Goal: Task Accomplishment & Management: Manage account settings

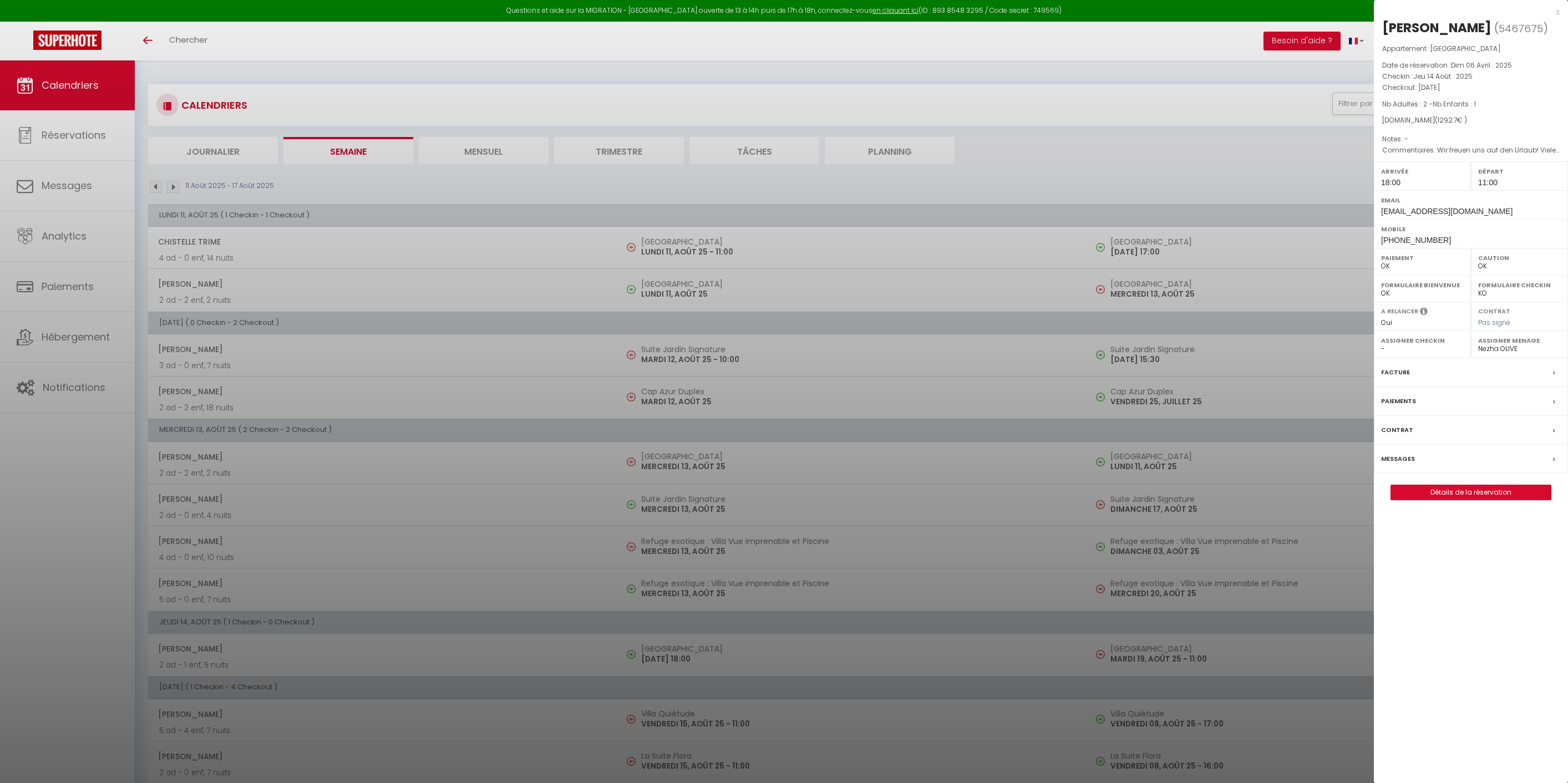
select select "0"
select select "47166"
click at [82, 87] on div at bounding box center [784, 391] width 1568 height 783
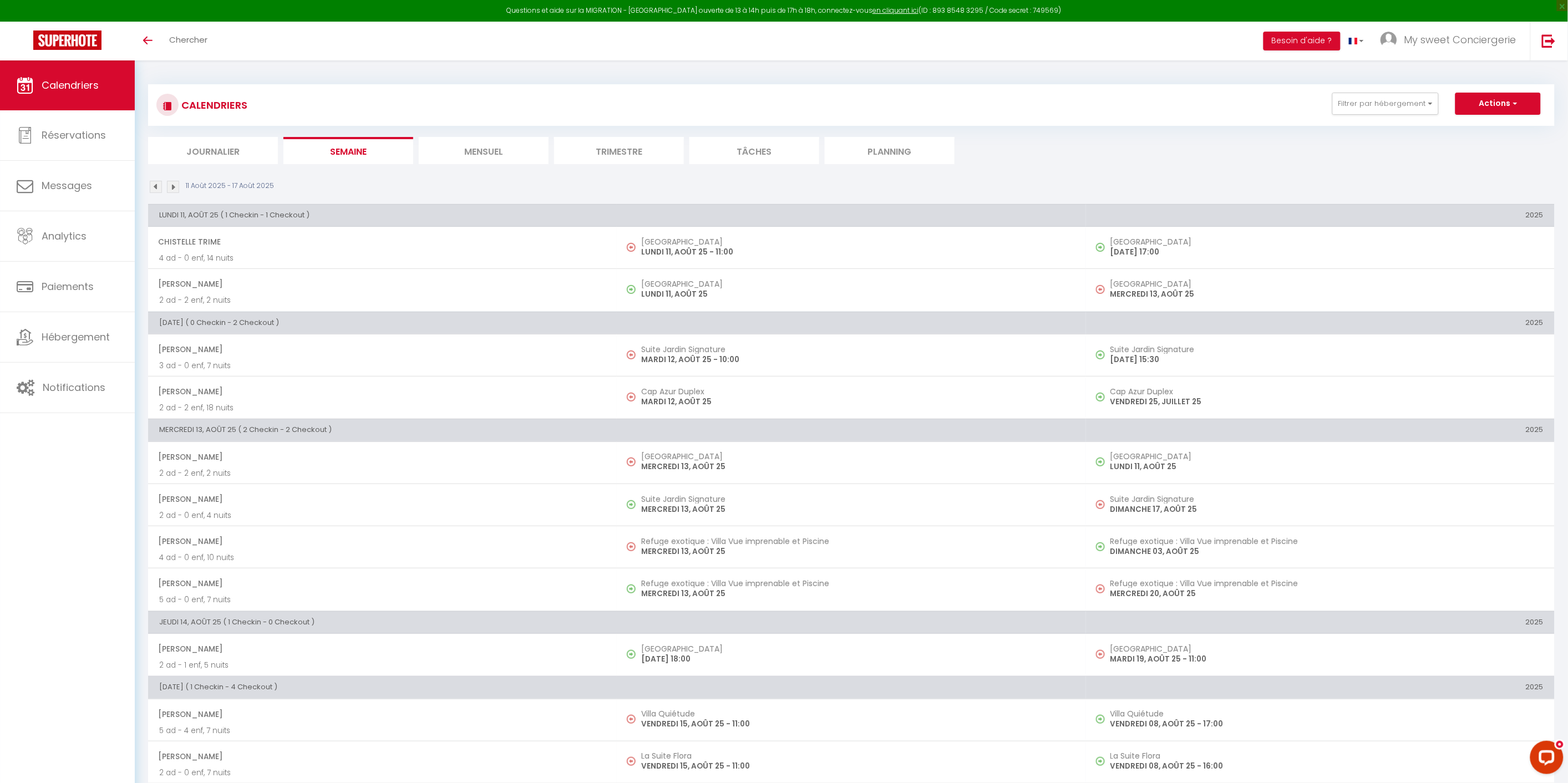
click at [496, 152] on li "Mensuel" at bounding box center [484, 151] width 130 height 27
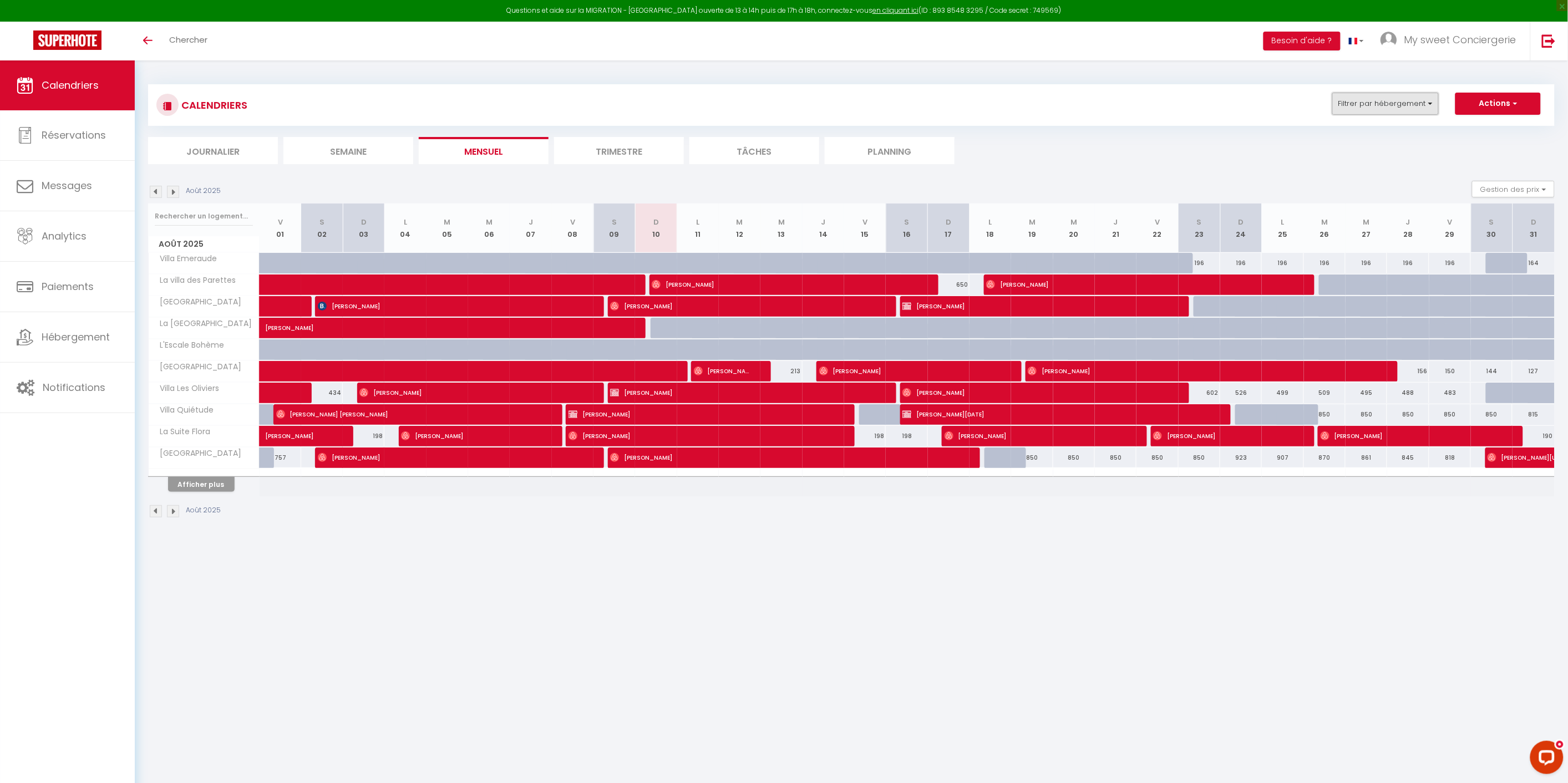
click at [1428, 102] on button "Filtrer par hébergement" at bounding box center [1386, 103] width 107 height 22
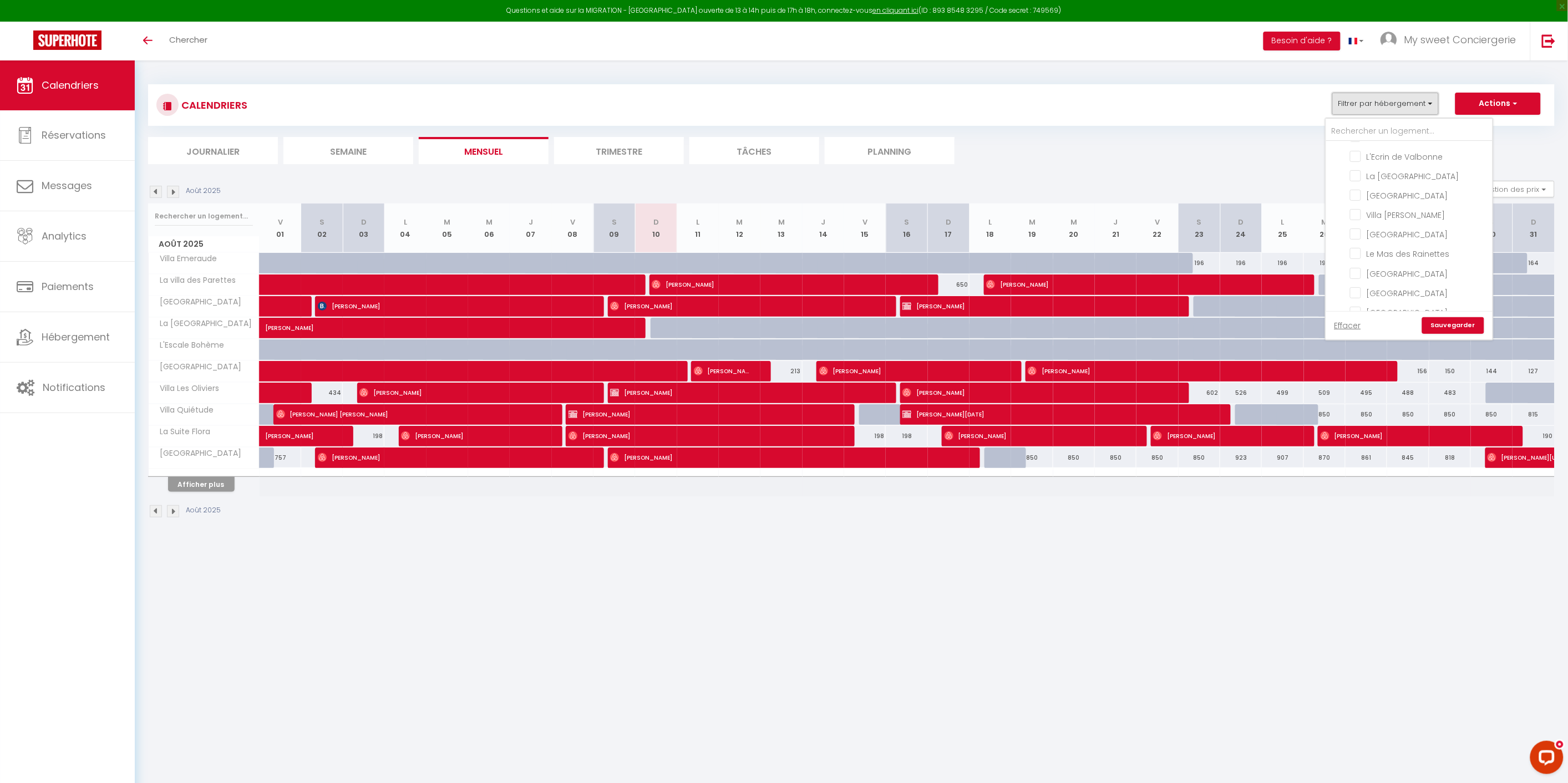
scroll to position [308, 0]
click at [1359, 200] on input "[GEOGRAPHIC_DATA]" at bounding box center [1419, 204] width 138 height 11
checkbox input "true"
checkbox input "false"
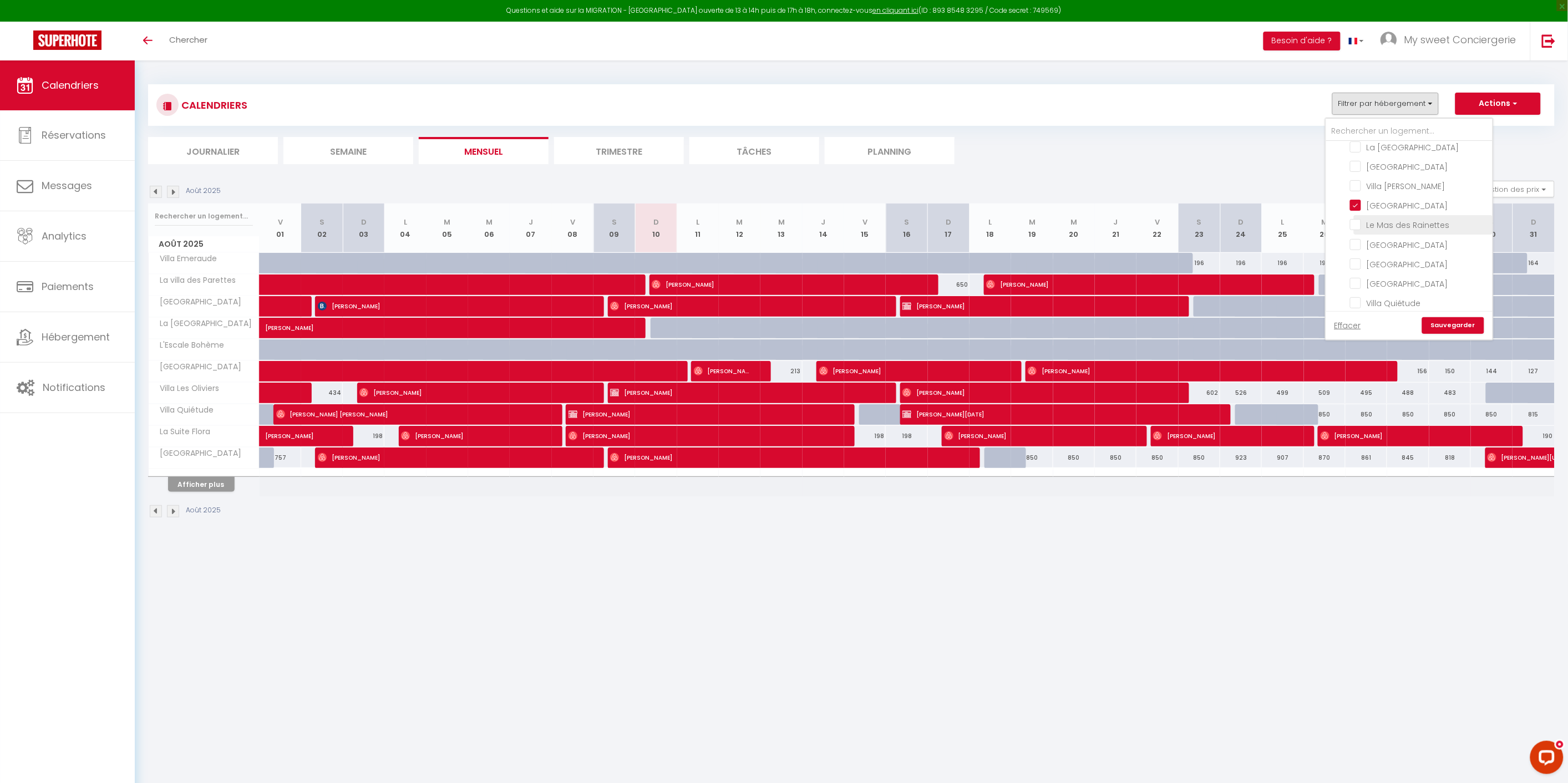
checkbox input "false"
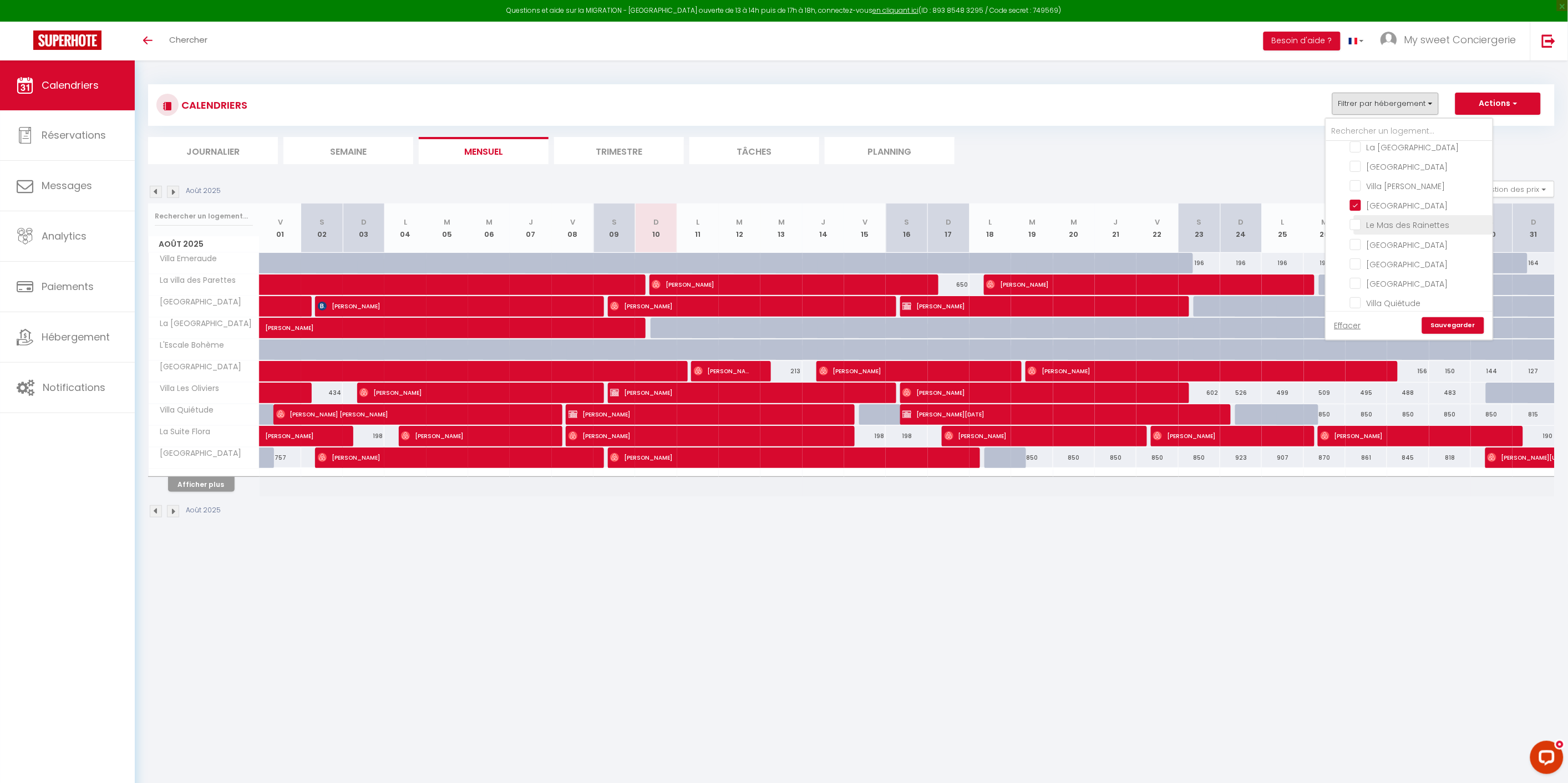
checkbox input "false"
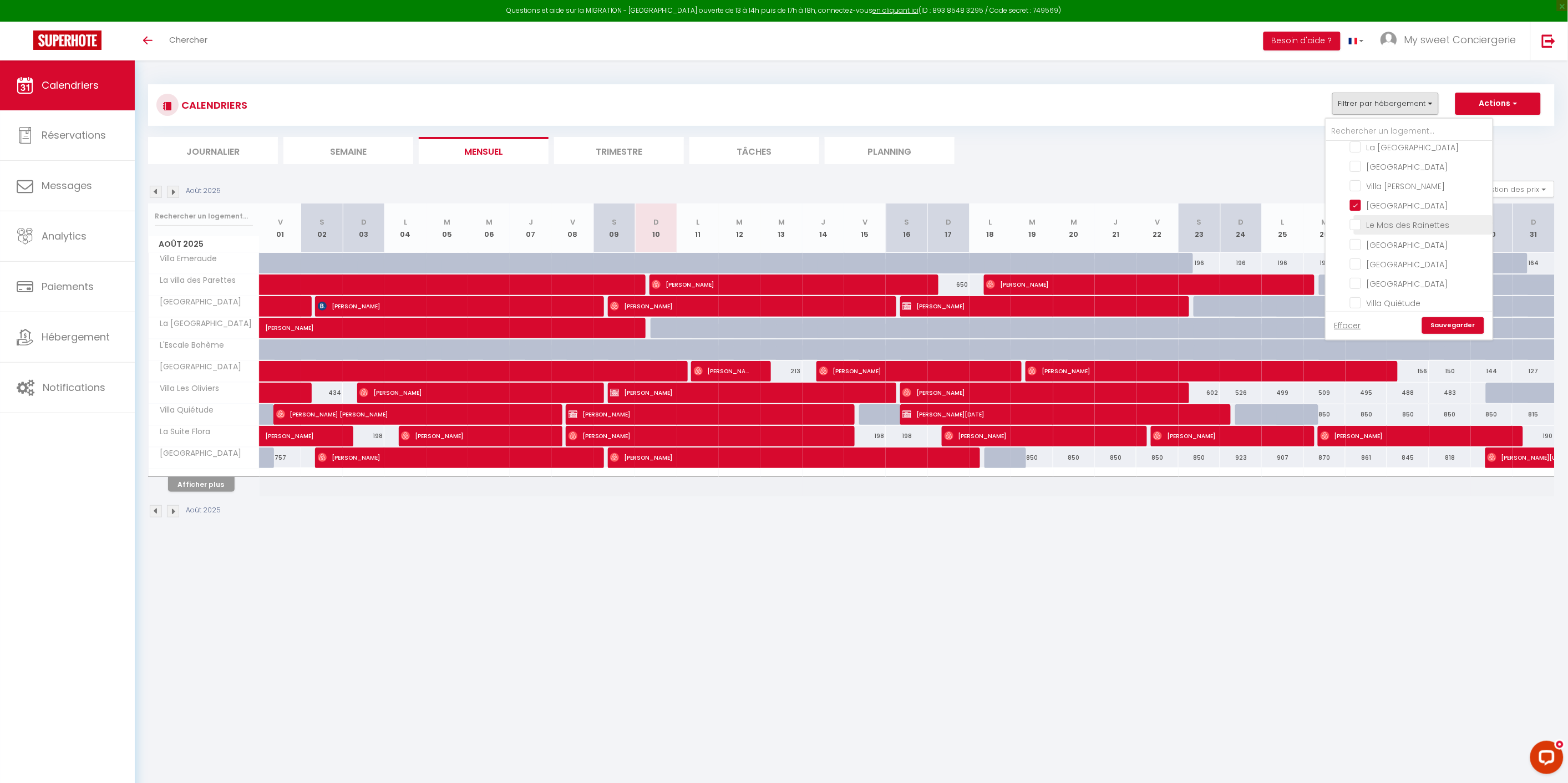
checkbox input "false"
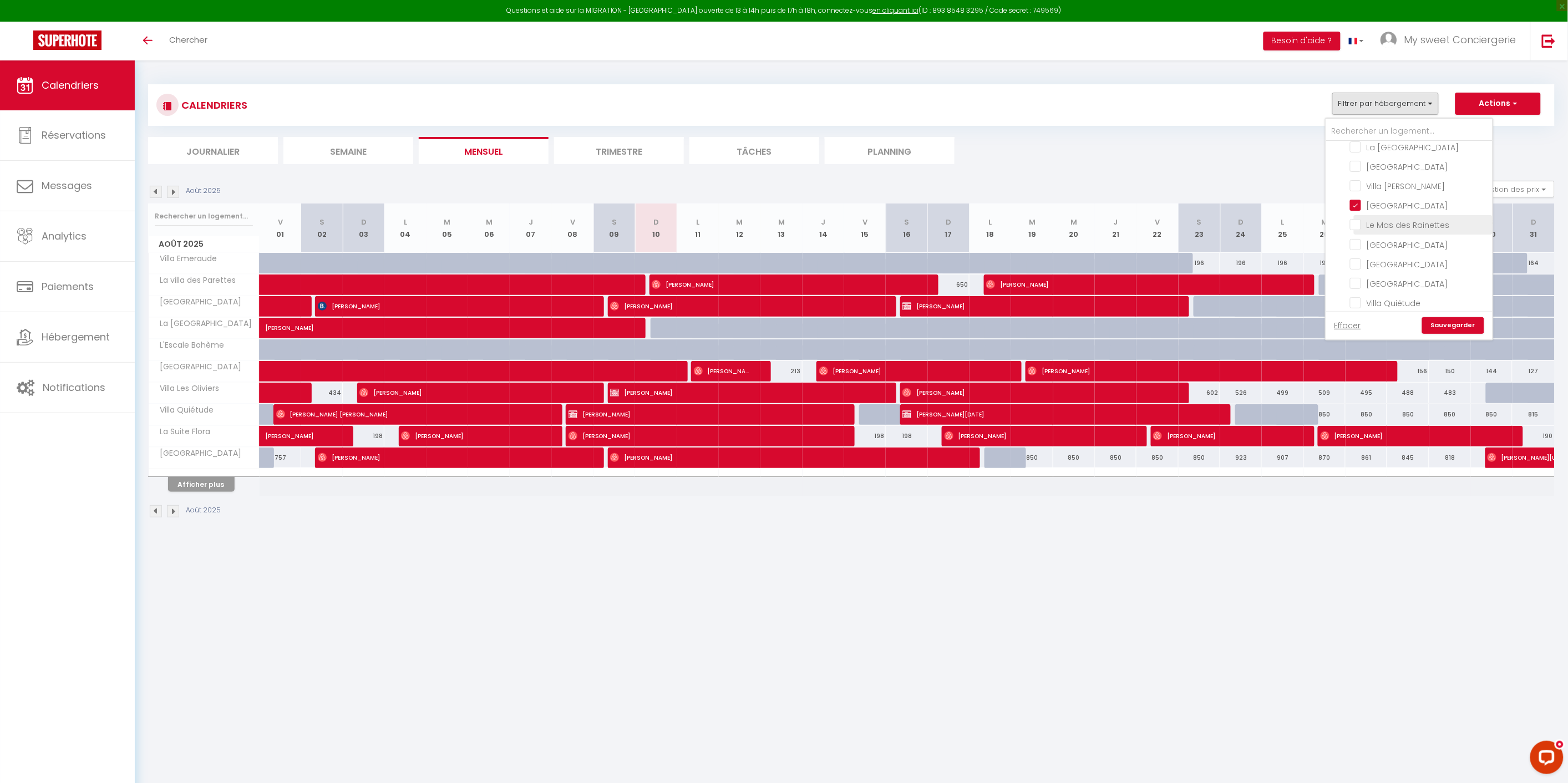
checkbox input "false"
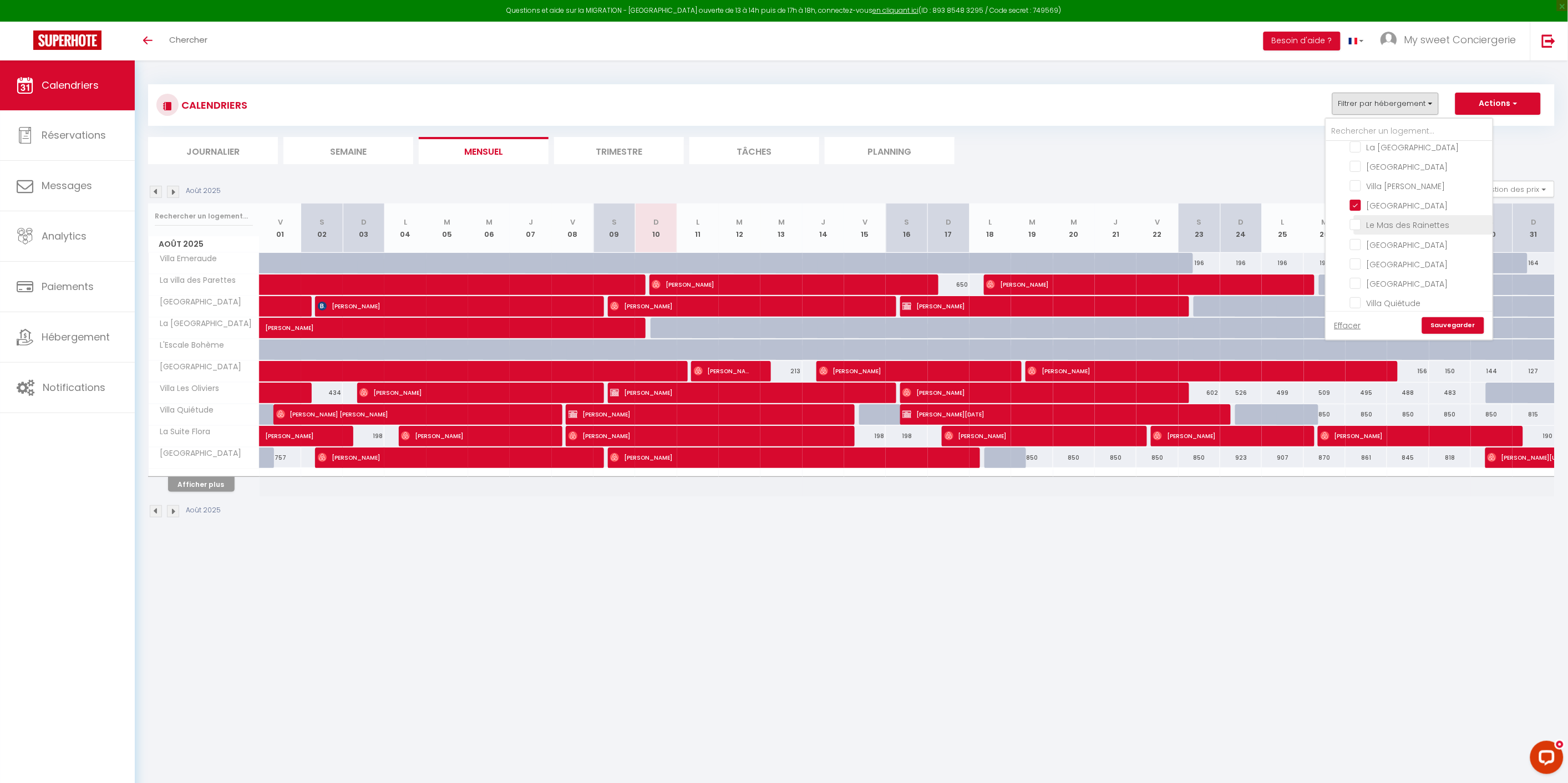
checkbox input "false"
click at [1449, 325] on link "Sauvegarder" at bounding box center [1452, 325] width 62 height 17
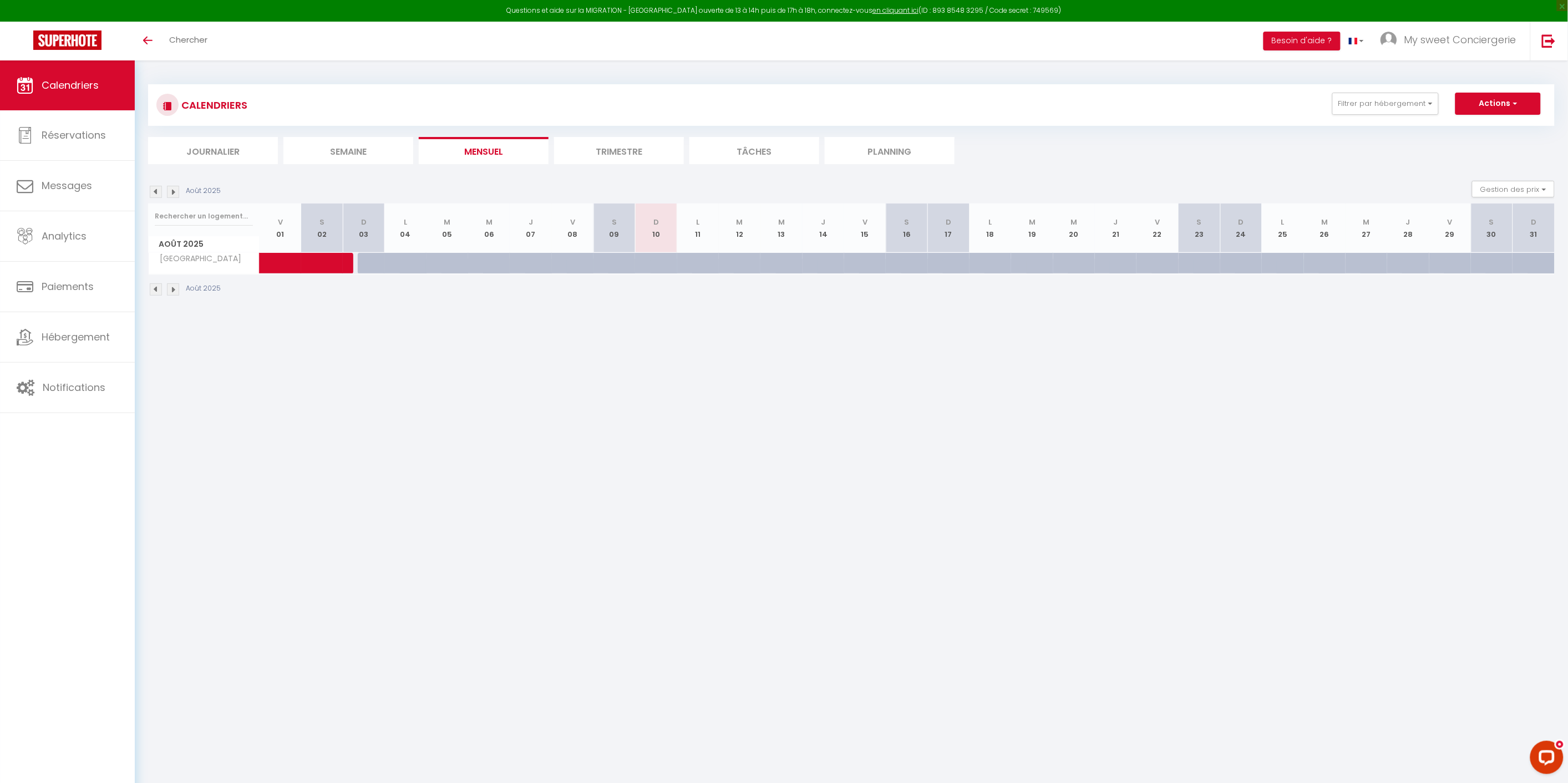
click at [153, 195] on img at bounding box center [156, 192] width 12 height 12
select select "0"
select select "47166"
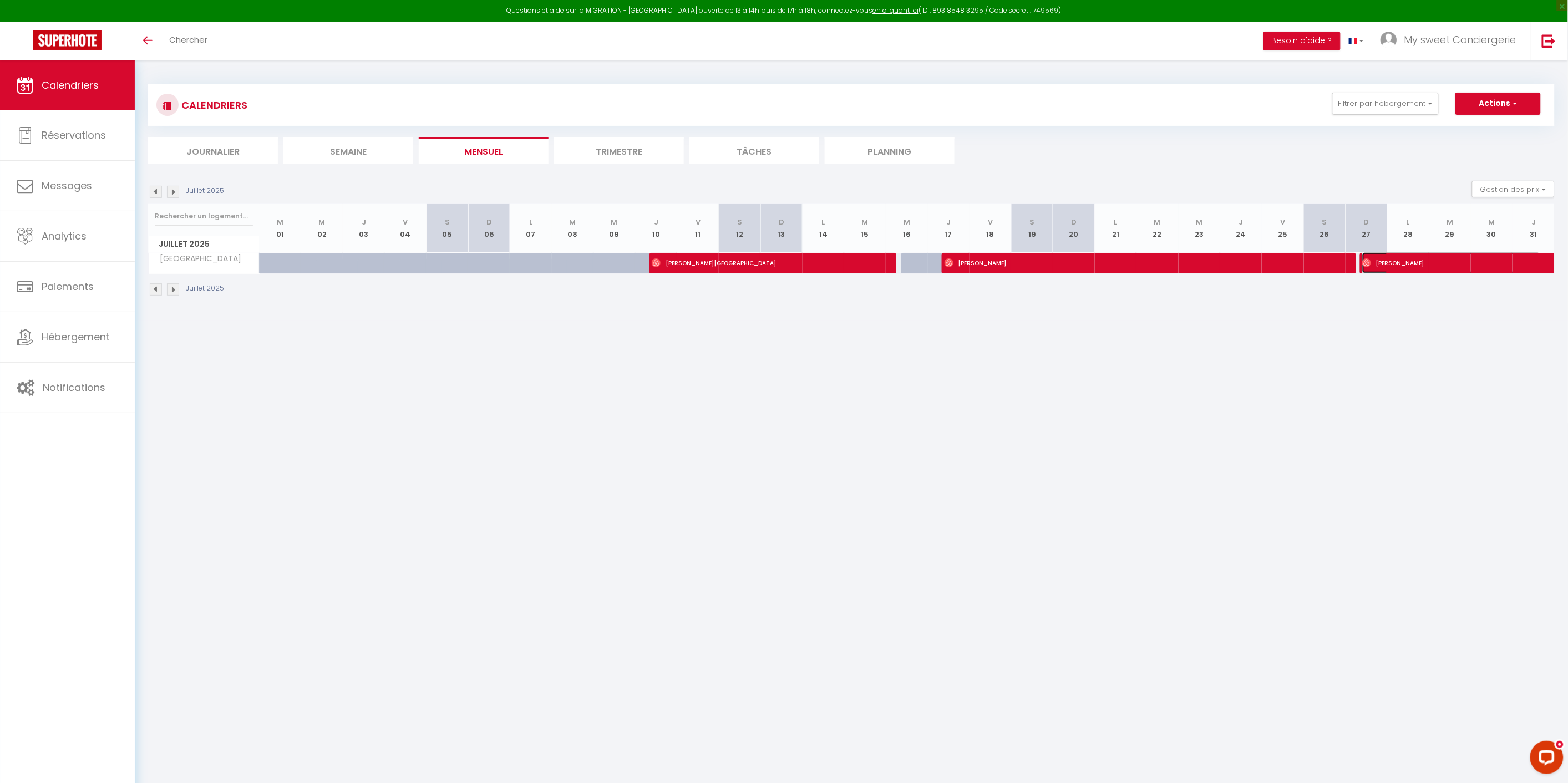
click at [1398, 262] on span "[PERSON_NAME]" at bounding box center [1452, 263] width 179 height 21
select select
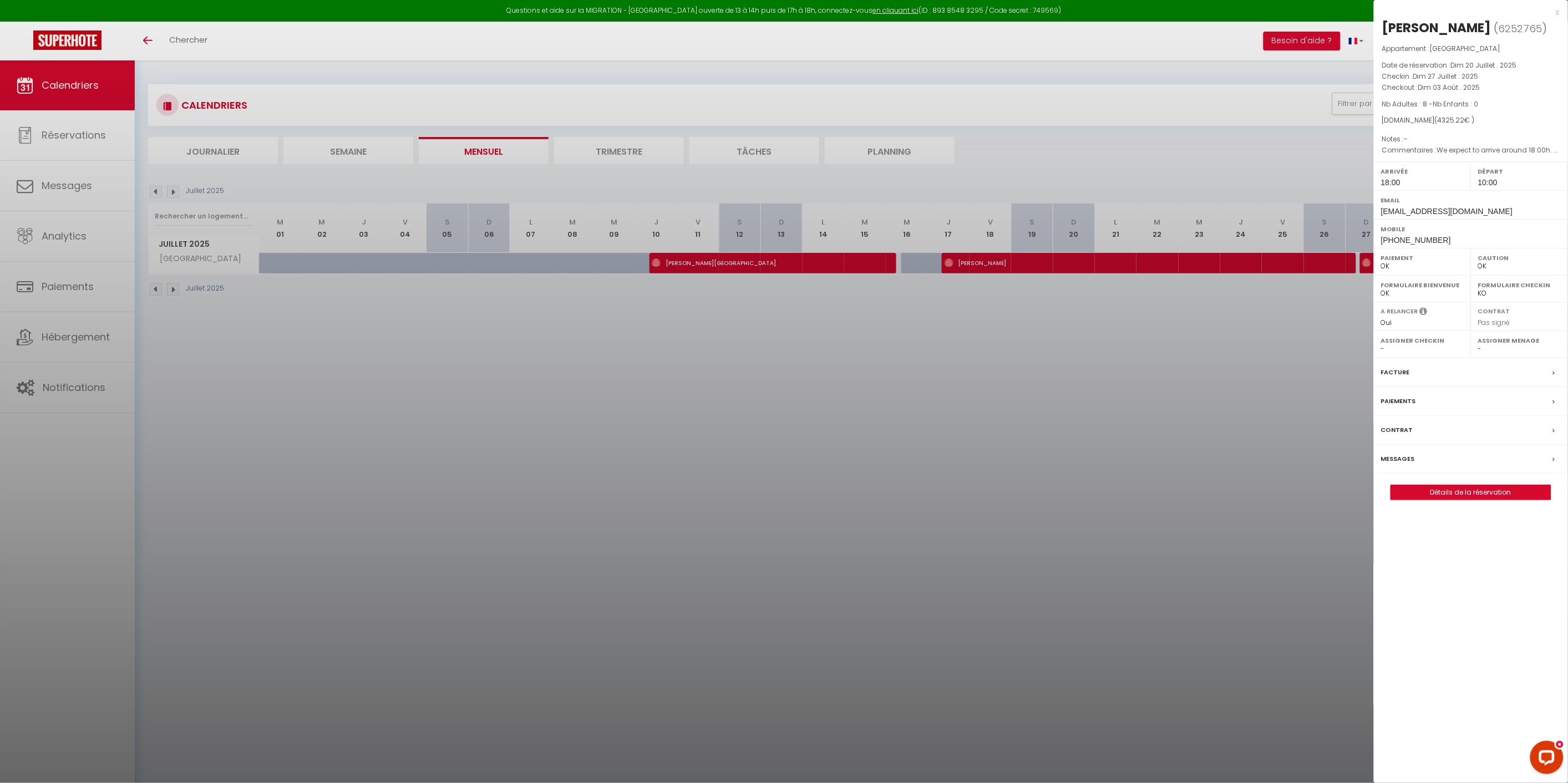
click at [1226, 373] on div at bounding box center [784, 391] width 1568 height 783
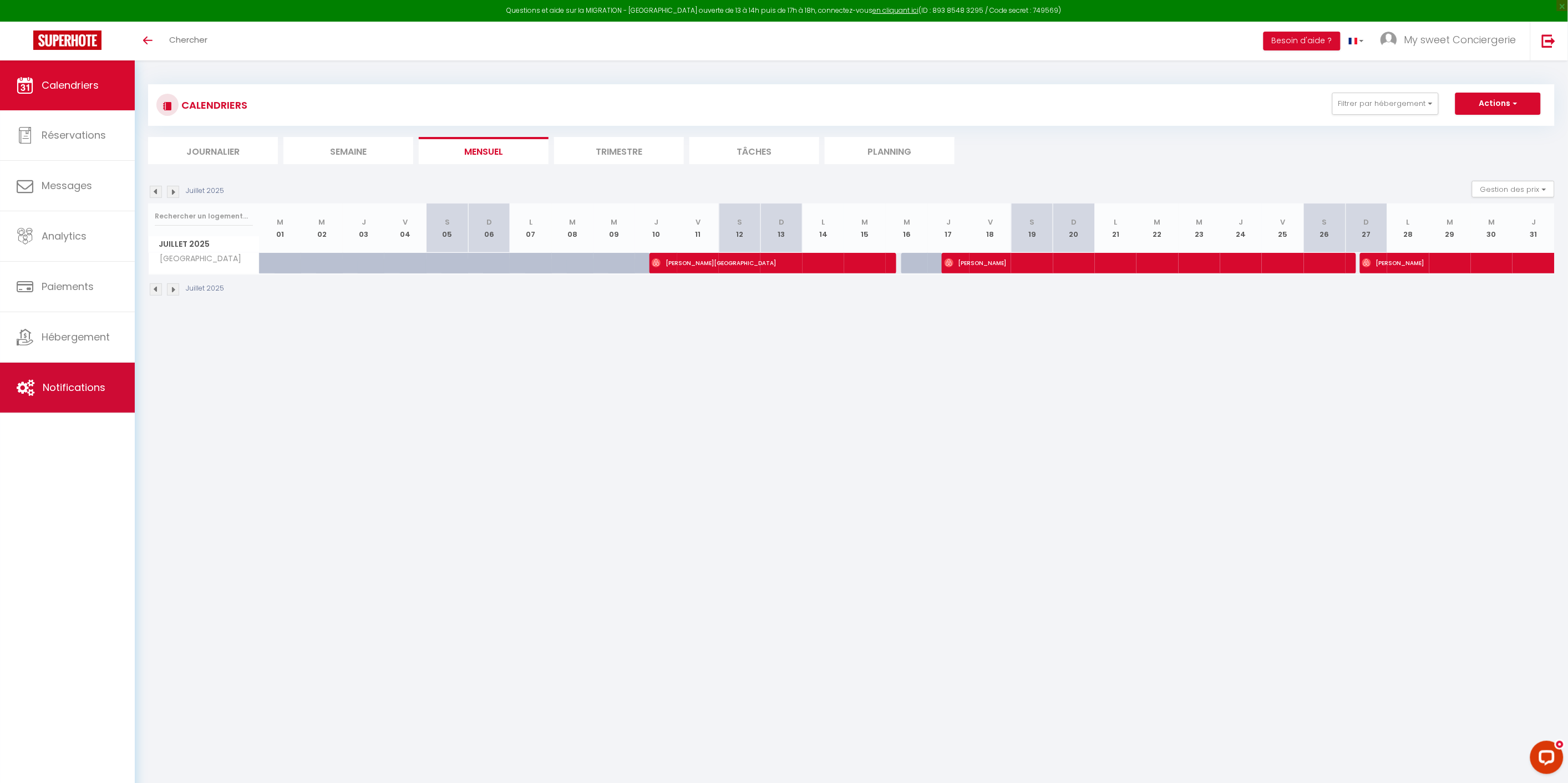
click at [69, 386] on span "Notifications" at bounding box center [74, 387] width 62 height 14
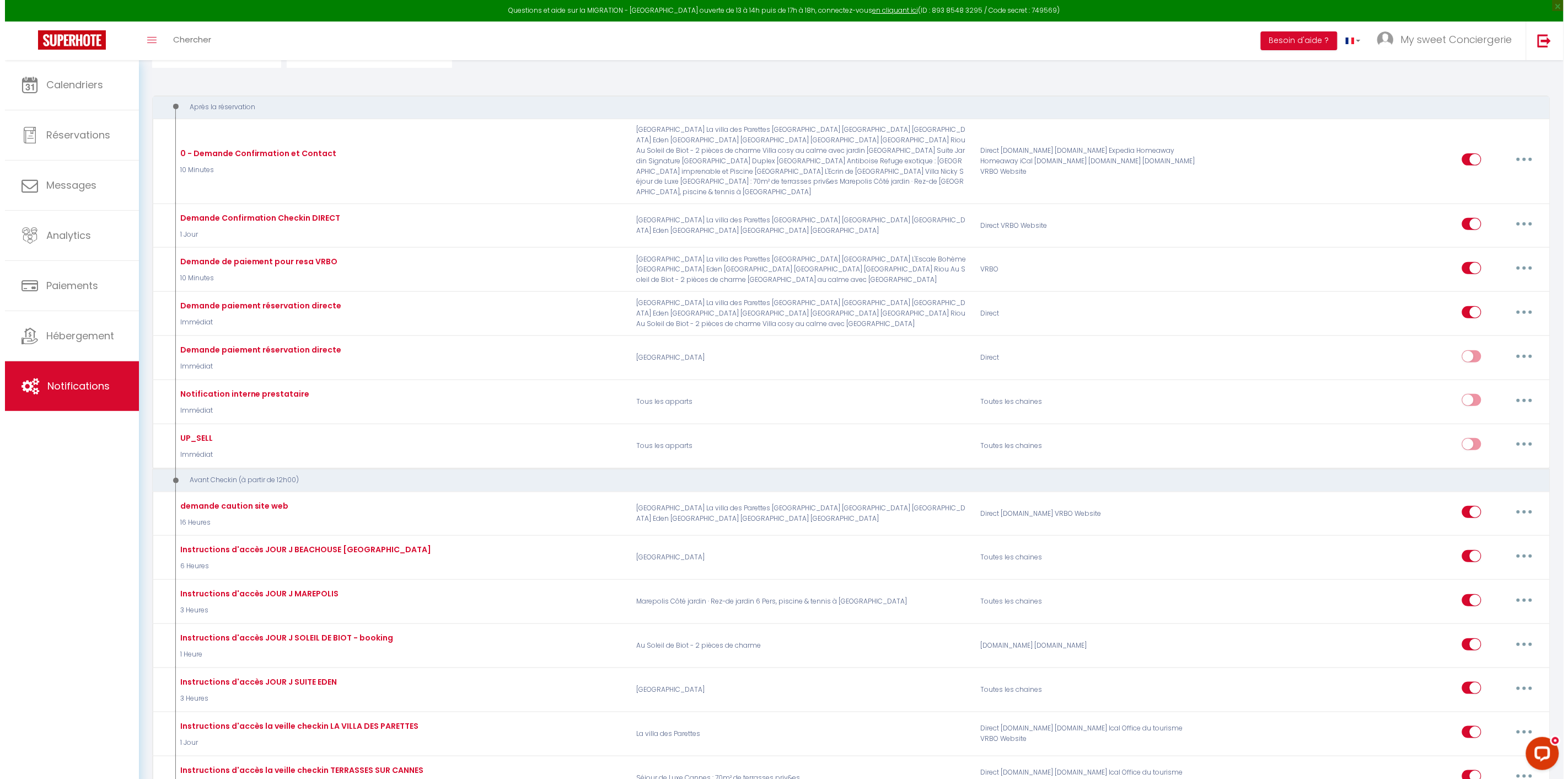
scroll to position [62, 0]
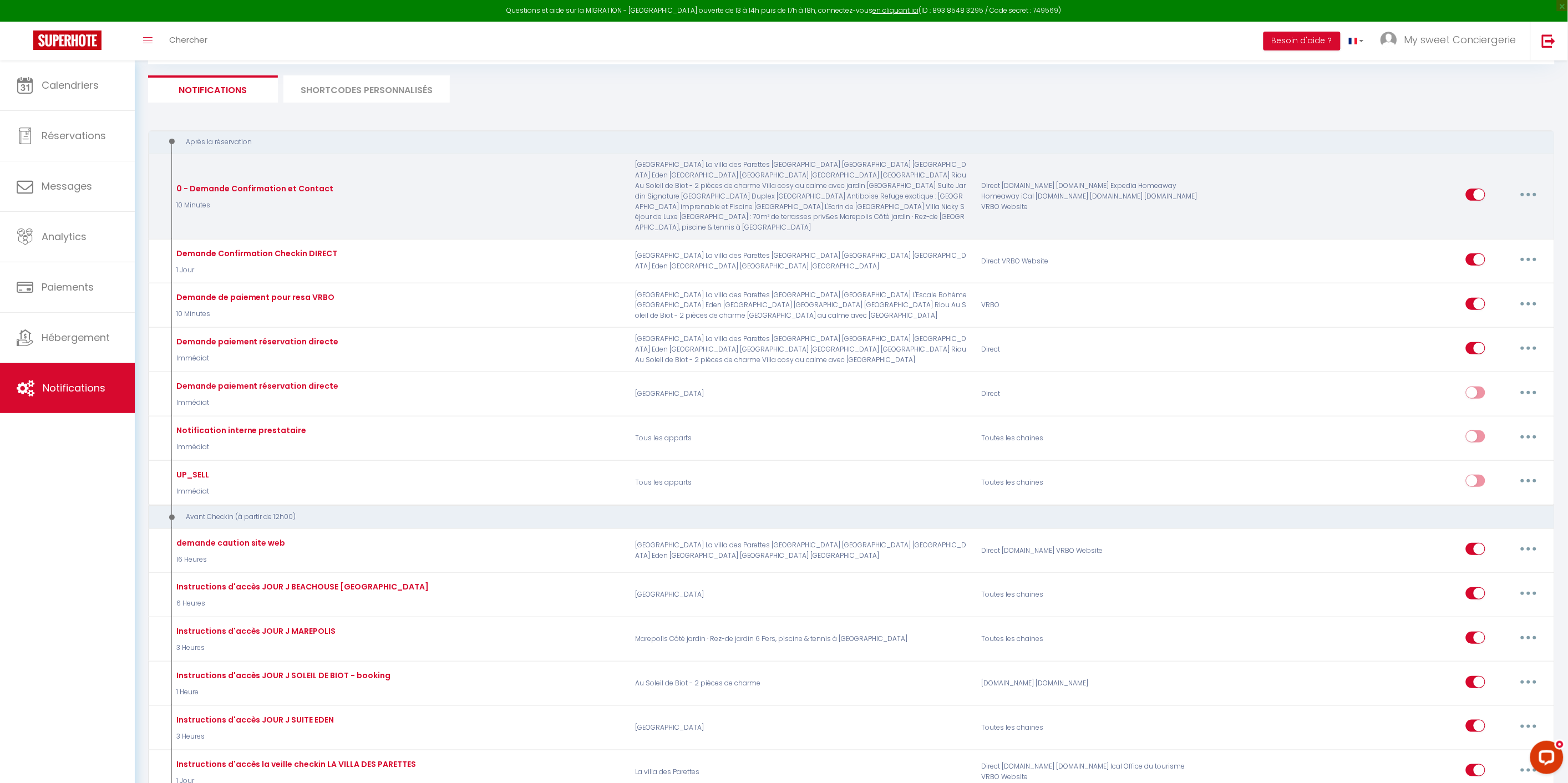
click at [1536, 186] on button "button" at bounding box center [1528, 194] width 31 height 18
click at [1482, 211] on link "Editer" at bounding box center [1499, 220] width 82 height 19
type input "0 - Demande Confirmation et Contact"
select select "10 Minutes"
select select "if_booking_is_paid"
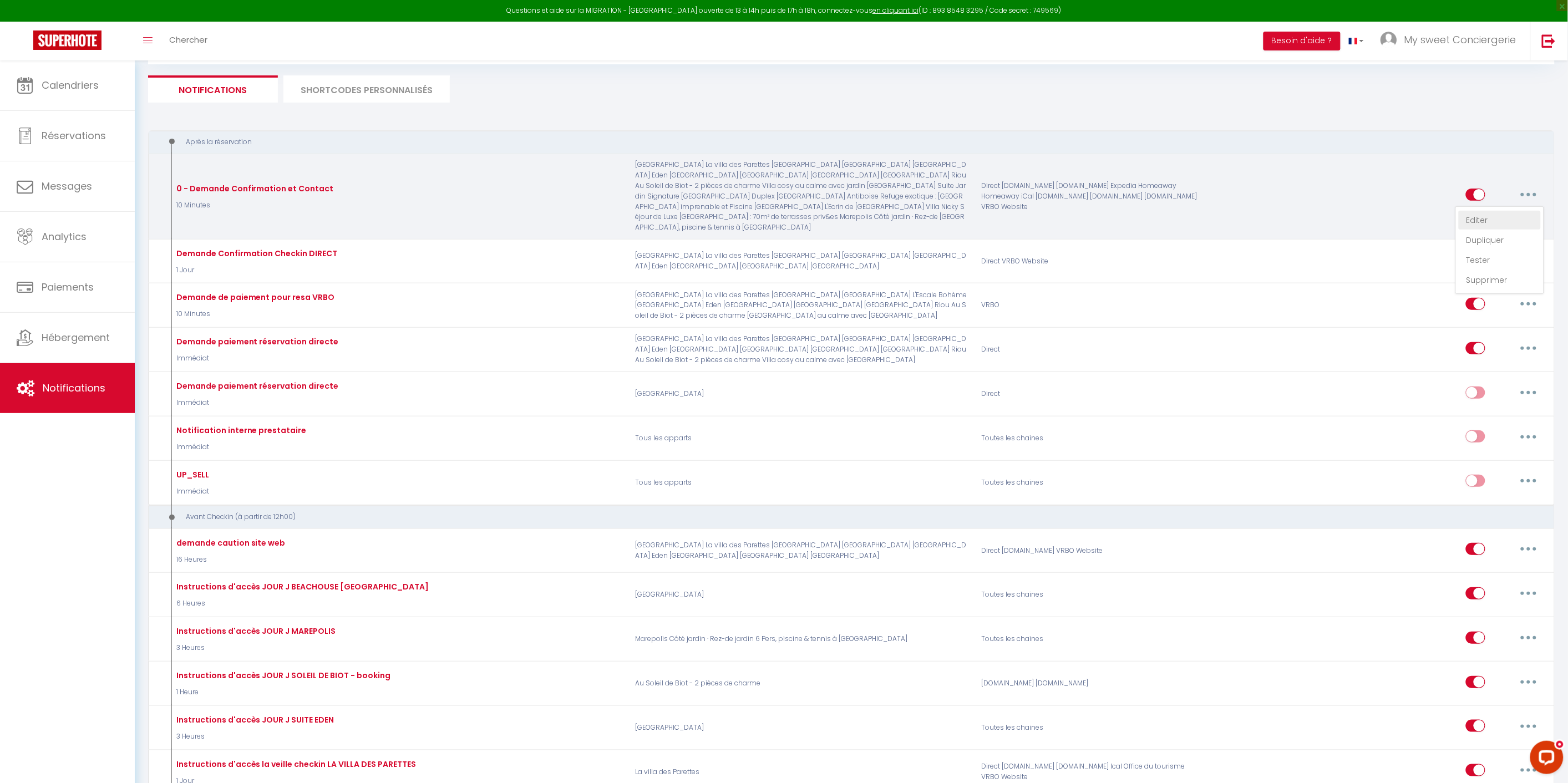
checkbox input "true"
checkbox input "false"
radio input "true"
type input "Votre réservation - [BOOKING:ID] - [GUEST:FIRST_NAME] [GUEST:LAST_NAME] - [RENT…"
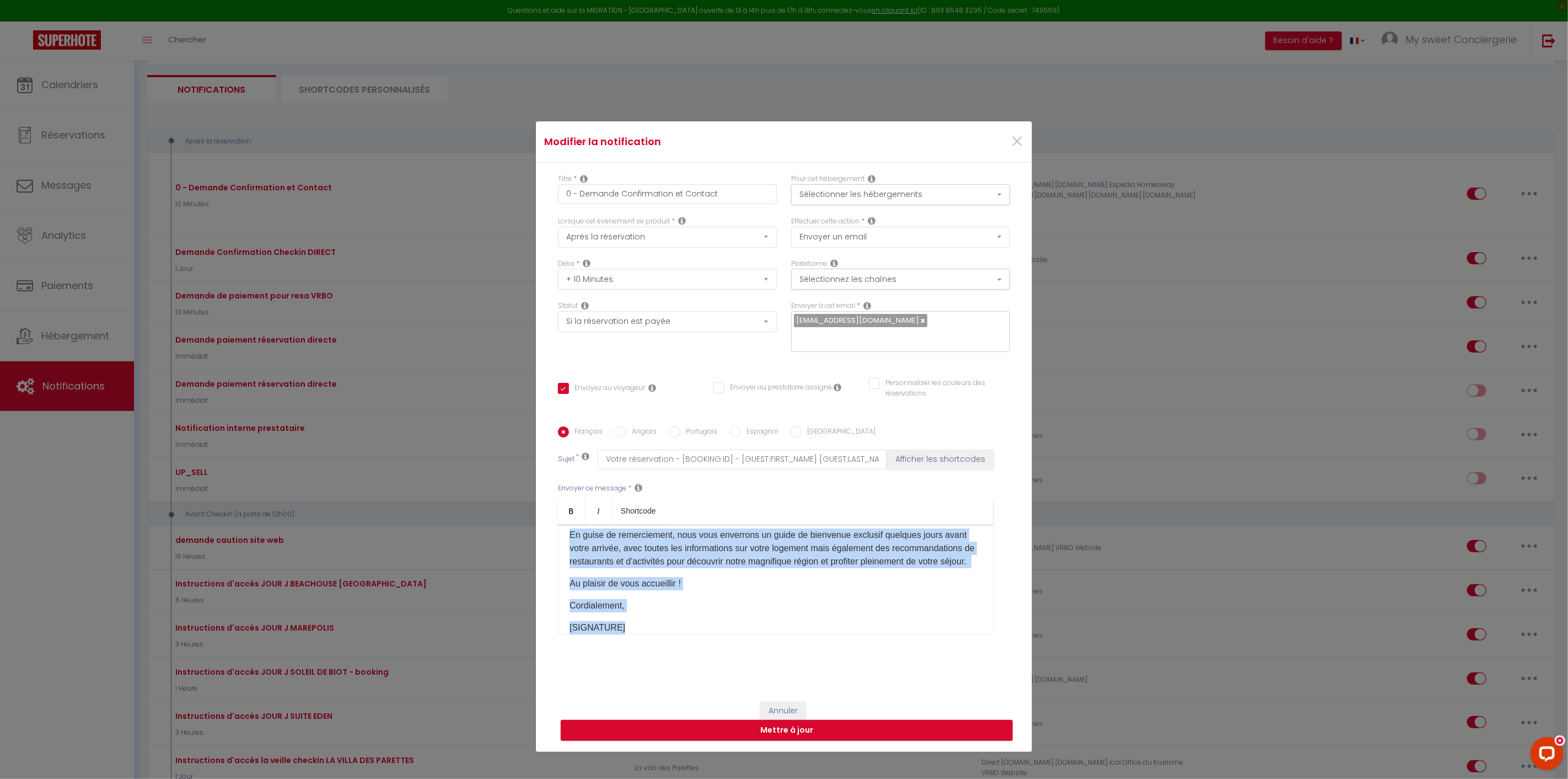
scroll to position [157, 0]
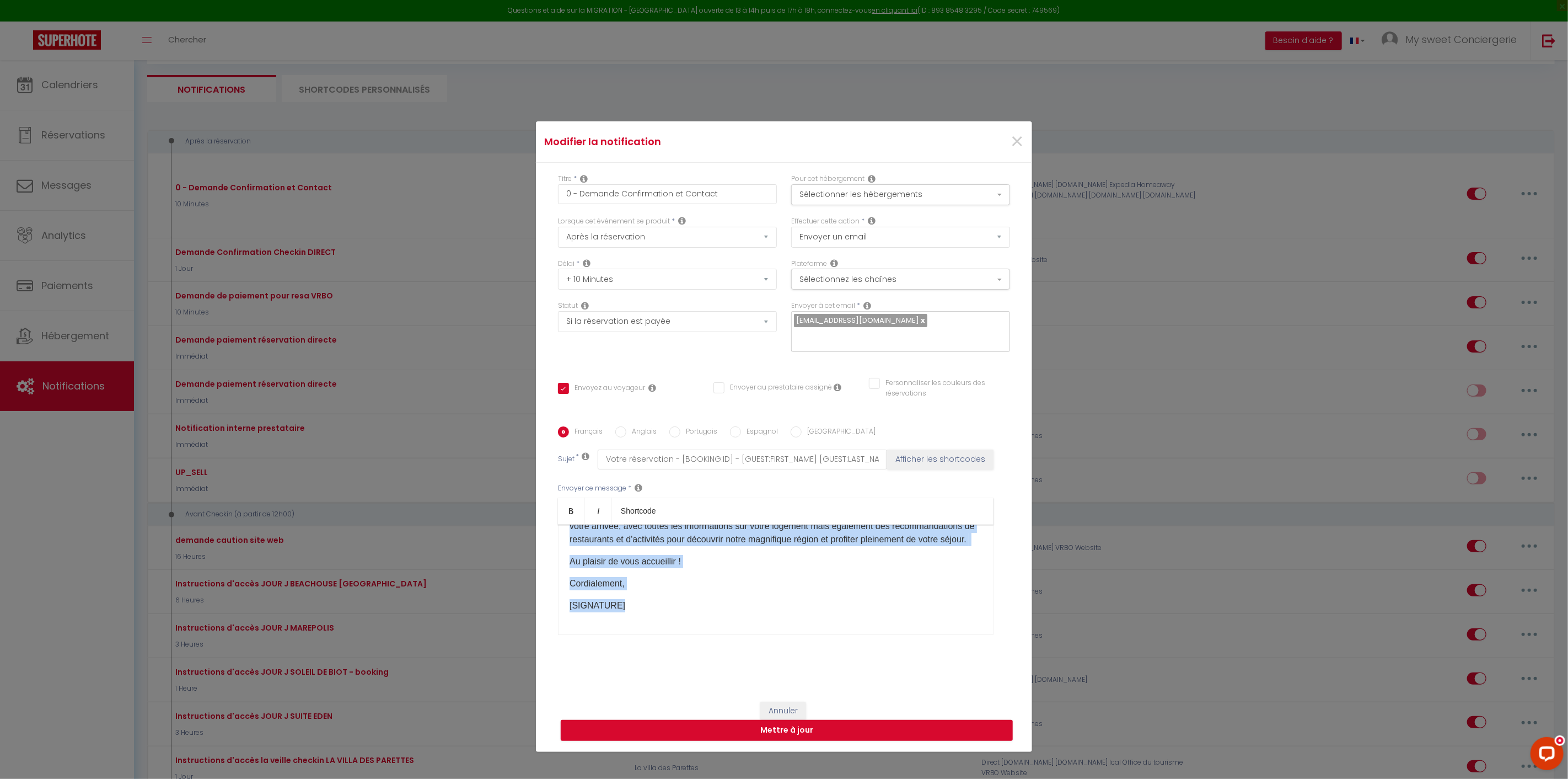
drag, startPoint x: 561, startPoint y: 542, endPoint x: 891, endPoint y: 612, distance: 337.3
click at [891, 612] on div "Bonjour [GUEST:FIRST_NAME], Nous vous remercions pour votre réservation à [RENT…" at bounding box center [776, 579] width 436 height 110
copy div "Bonjour [GUEST:FIRST_NAME], Nous vous remercions pour votre réservation à [RENT…"
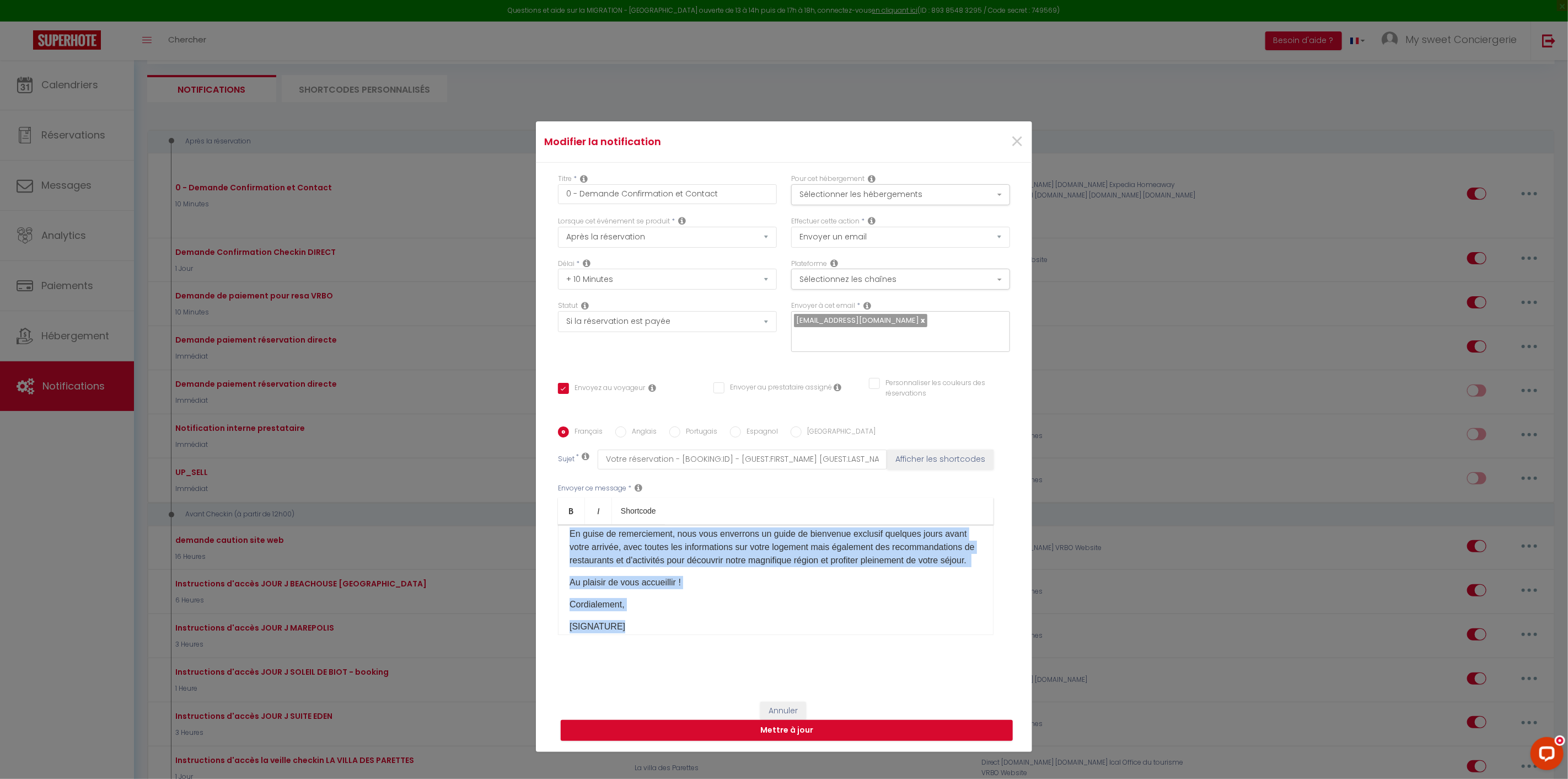
scroll to position [96, 0]
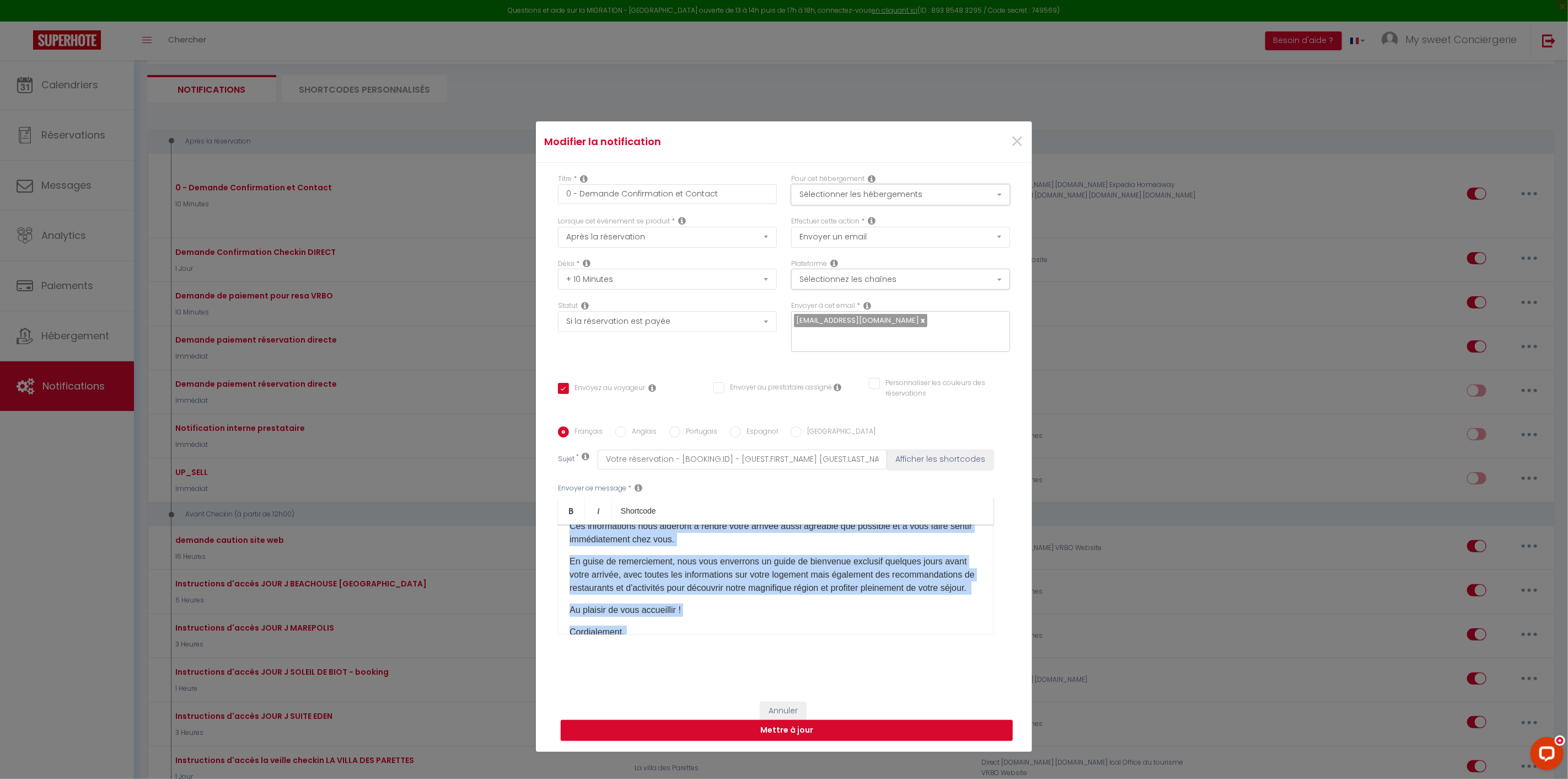
click at [994, 192] on button "Sélectionner les hébergements" at bounding box center [901, 195] width 219 height 21
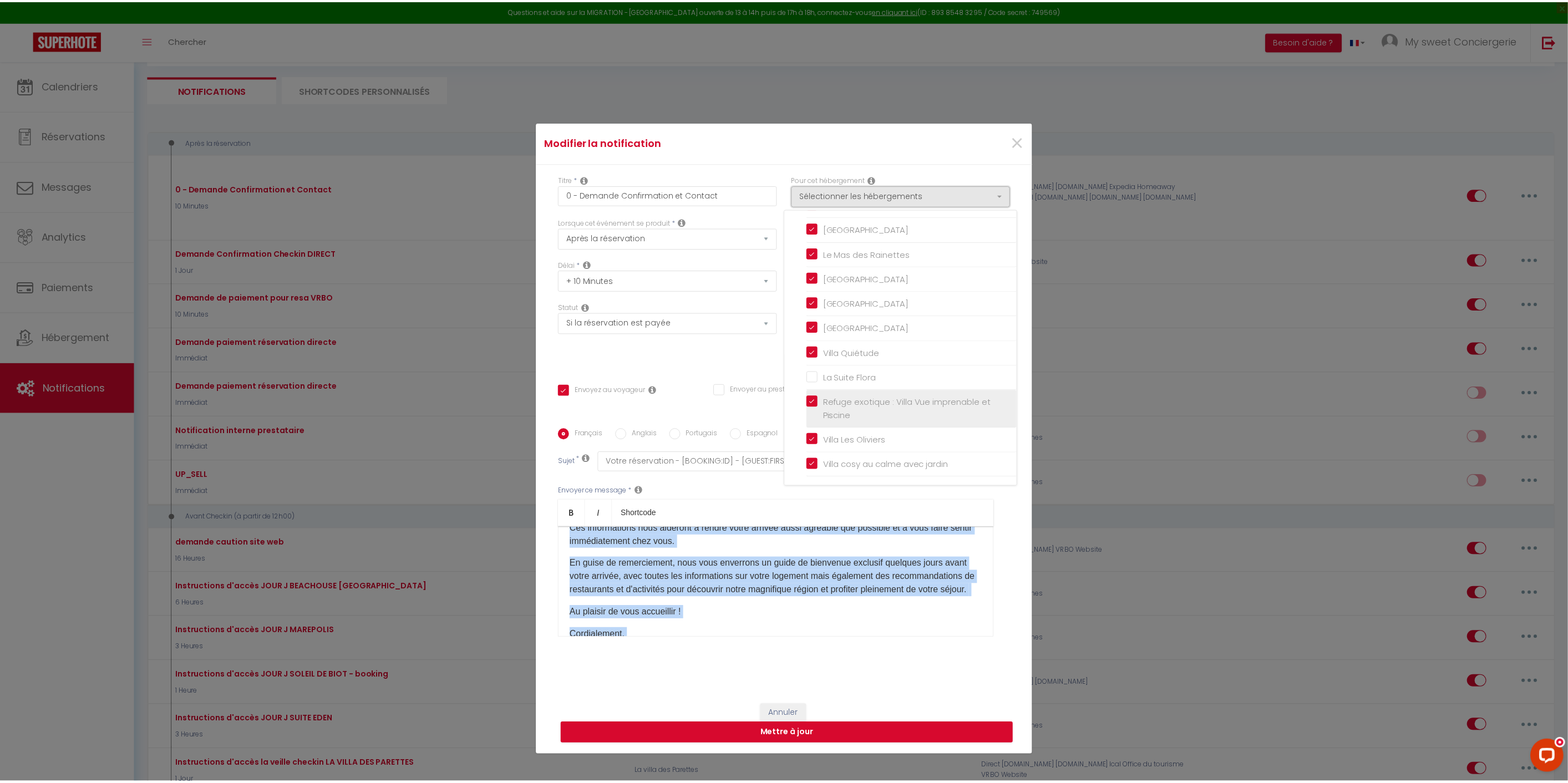
scroll to position [423, 0]
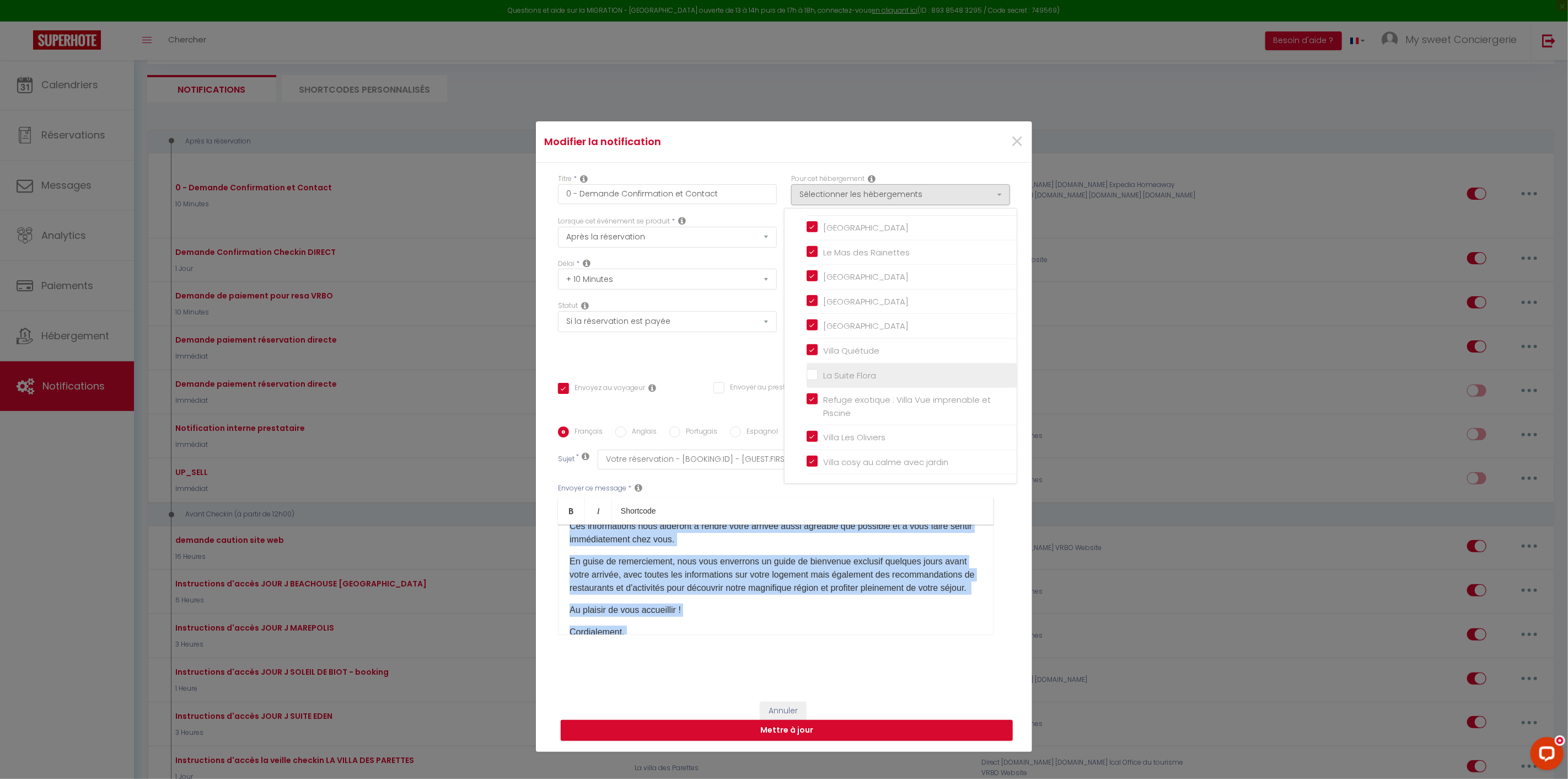
click at [810, 377] on input "La Suite Flora" at bounding box center [911, 375] width 210 height 11
checkbox input "true"
checkbox input "false"
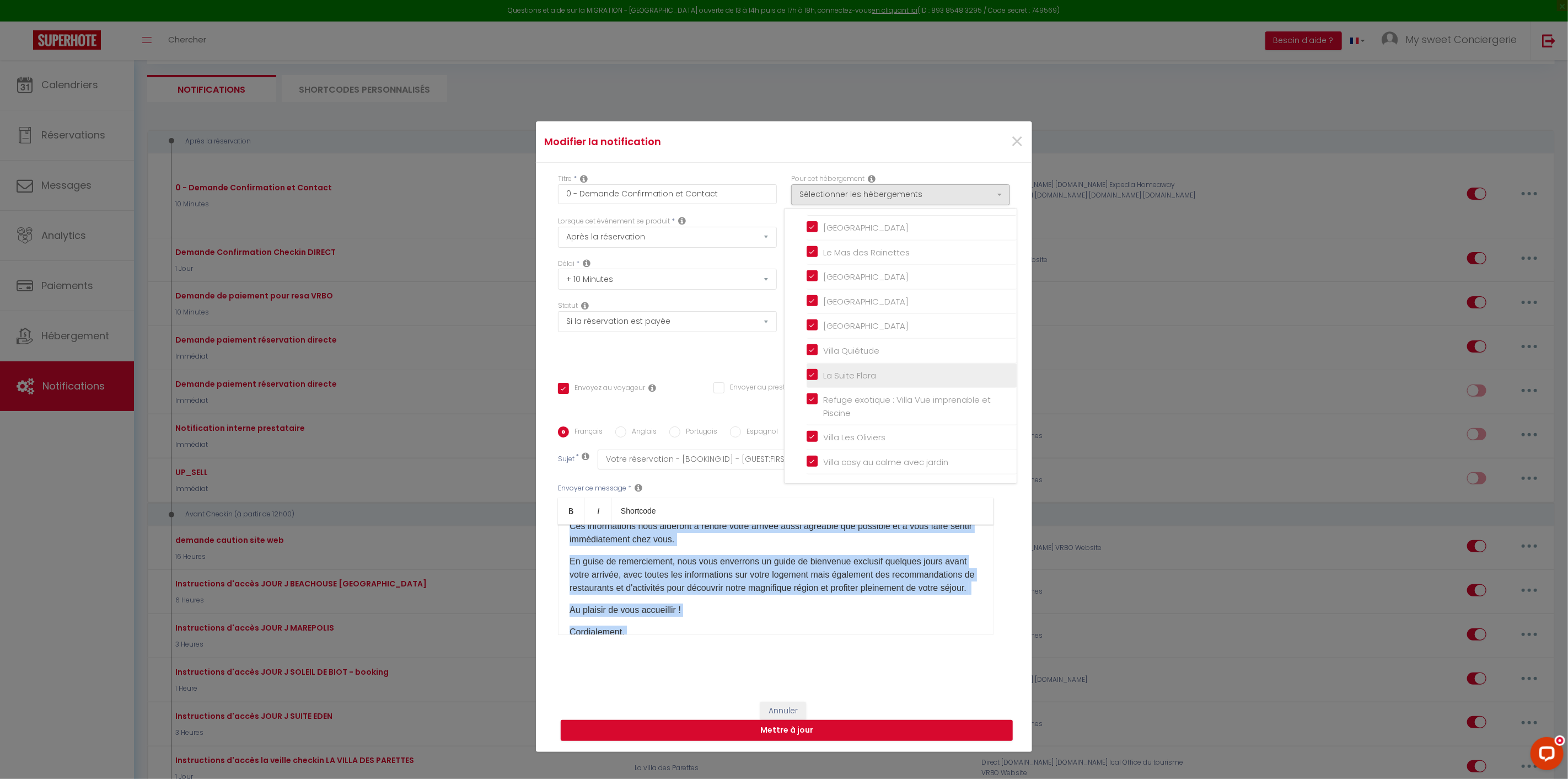
checkbox input "false"
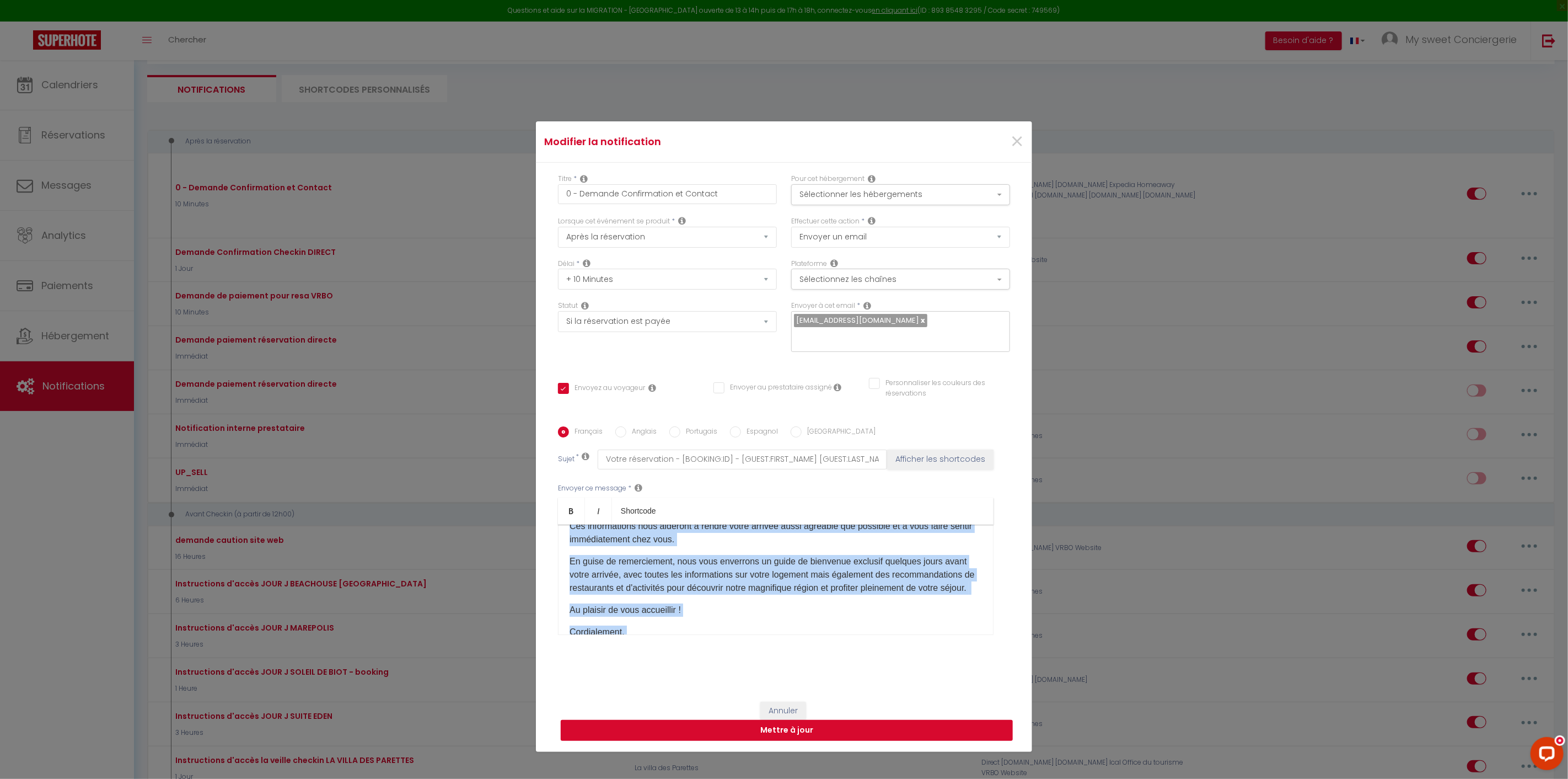
click at [788, 730] on button "Mettre à jour" at bounding box center [786, 730] width 452 height 21
checkbox input "true"
checkbox input "false"
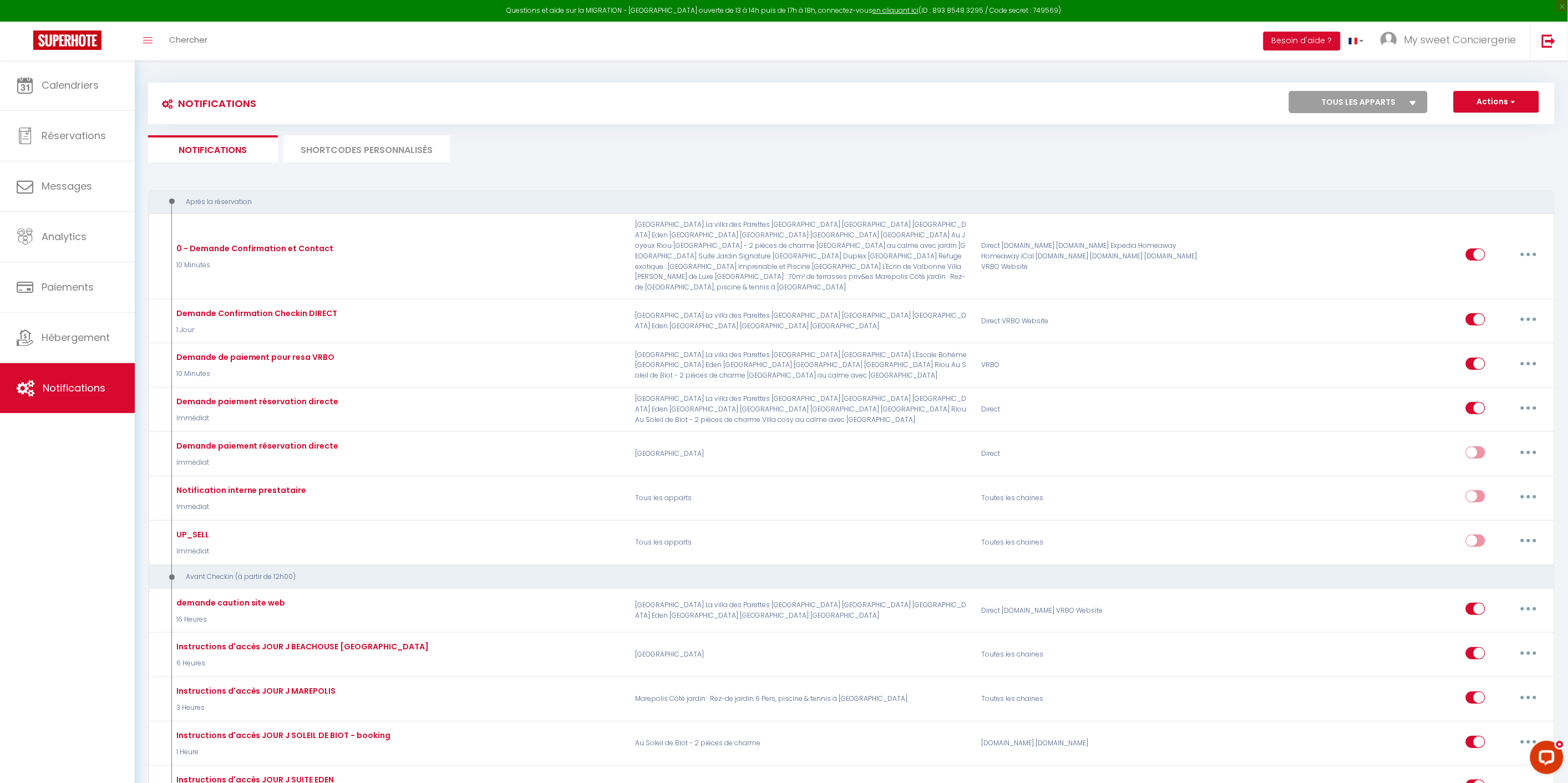
scroll to position [0, 0]
click at [1420, 103] on select "Tous les apparts Cap Azur Duplex Séjour de Luxe [GEOGRAPHIC_DATA] : 70m² de ter…" at bounding box center [1358, 103] width 138 height 22
click at [64, 136] on span "Réservations" at bounding box center [73, 135] width 64 height 14
select select "not_cancelled"
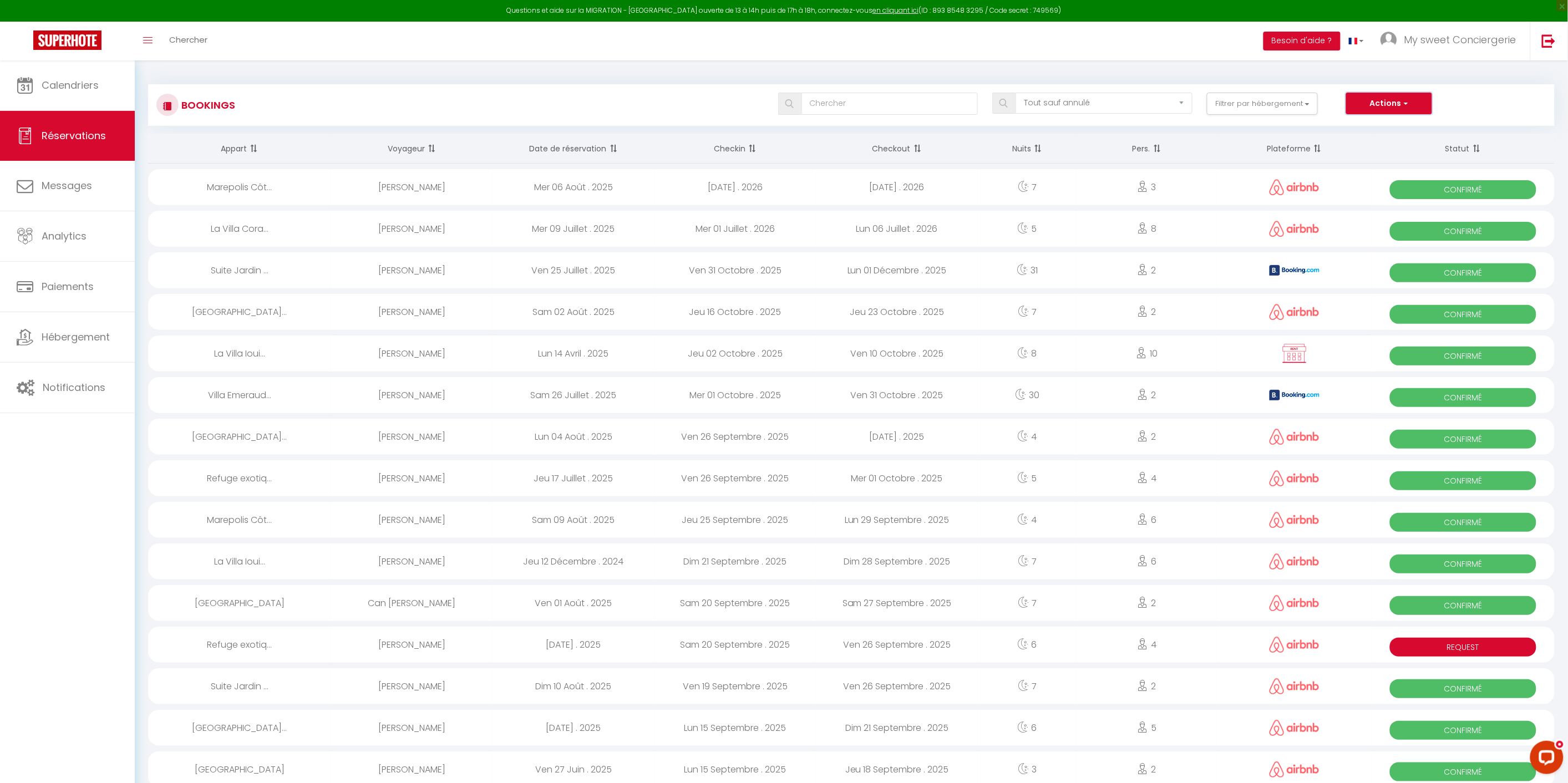
click at [1412, 105] on button "Actions" at bounding box center [1388, 103] width 85 height 22
drag, startPoint x: 1477, startPoint y: 103, endPoint x: 1278, endPoint y: 103, distance: 199.0
click at [1470, 103] on div "Actions Nouvelle Réservation Exporter les réservations Importer les réservations" at bounding box center [1446, 103] width 200 height 22
click at [1316, 103] on button "Filtrer par hébergement" at bounding box center [1262, 103] width 111 height 22
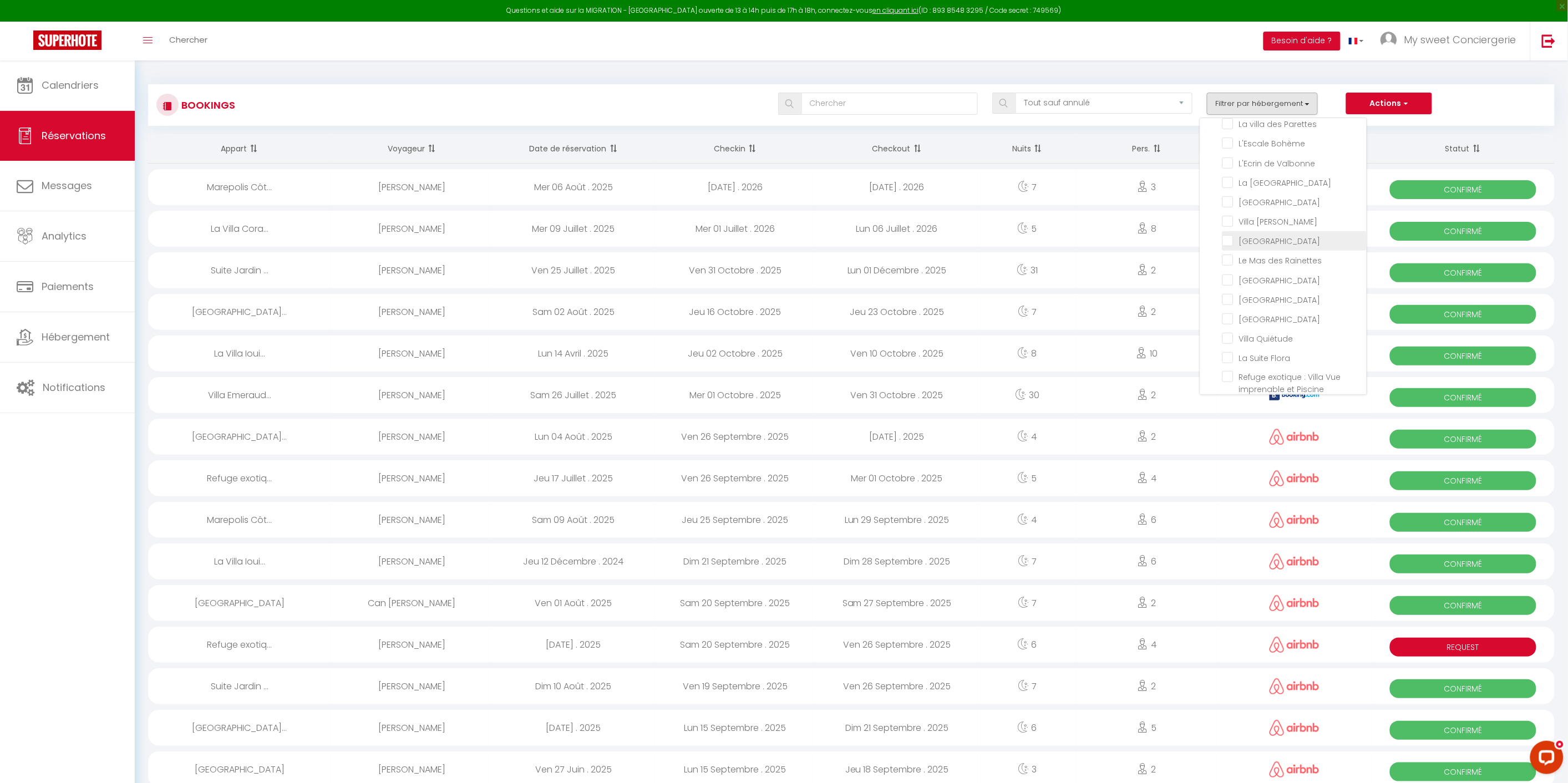
drag, startPoint x: 1231, startPoint y: 232, endPoint x: 1248, endPoint y: 231, distance: 17.0
click at [1232, 234] on input "[GEOGRAPHIC_DATA]" at bounding box center [1294, 240] width 144 height 11
checkbox input "true"
checkbox input "false"
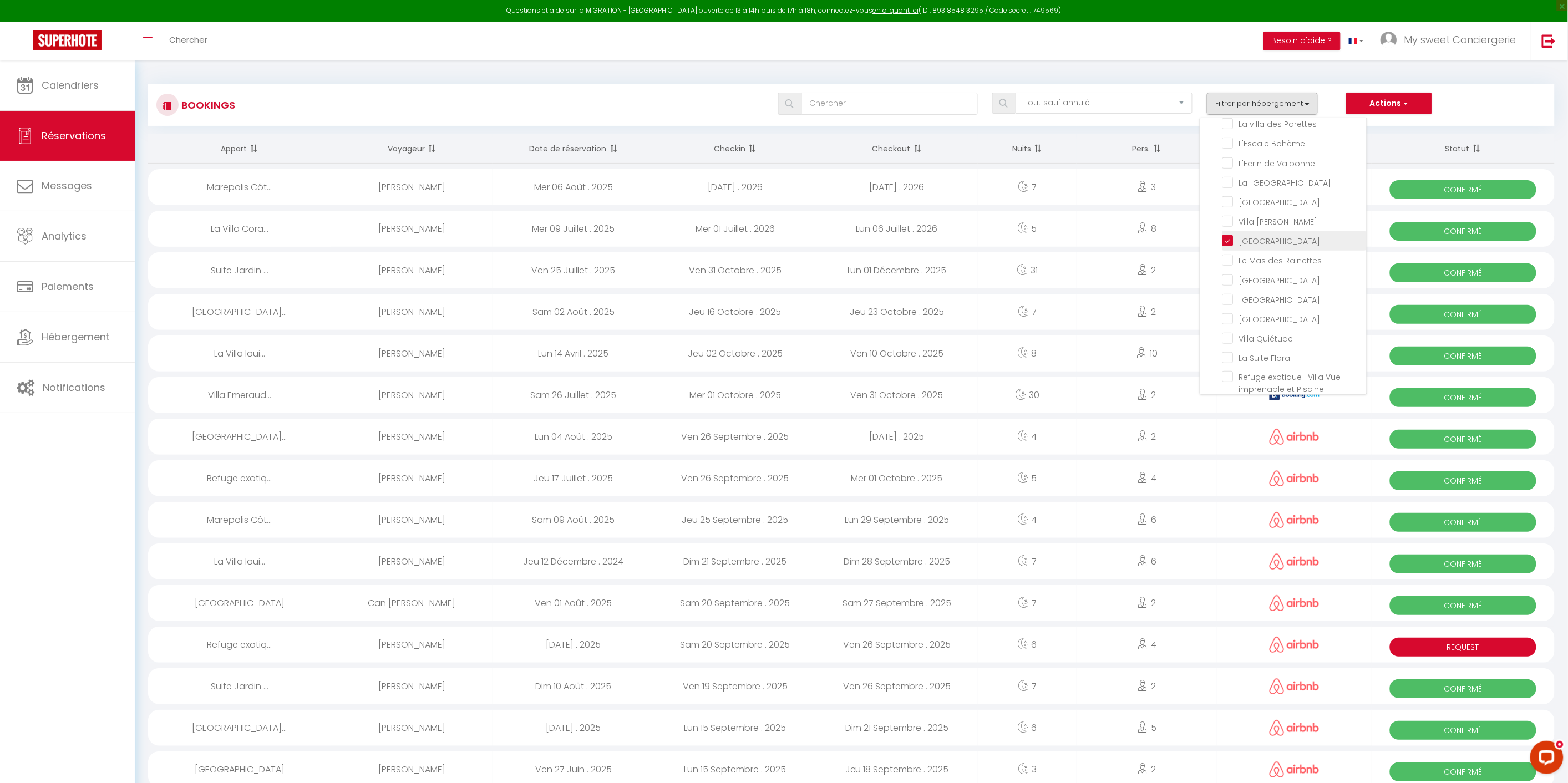
checkbox input "false"
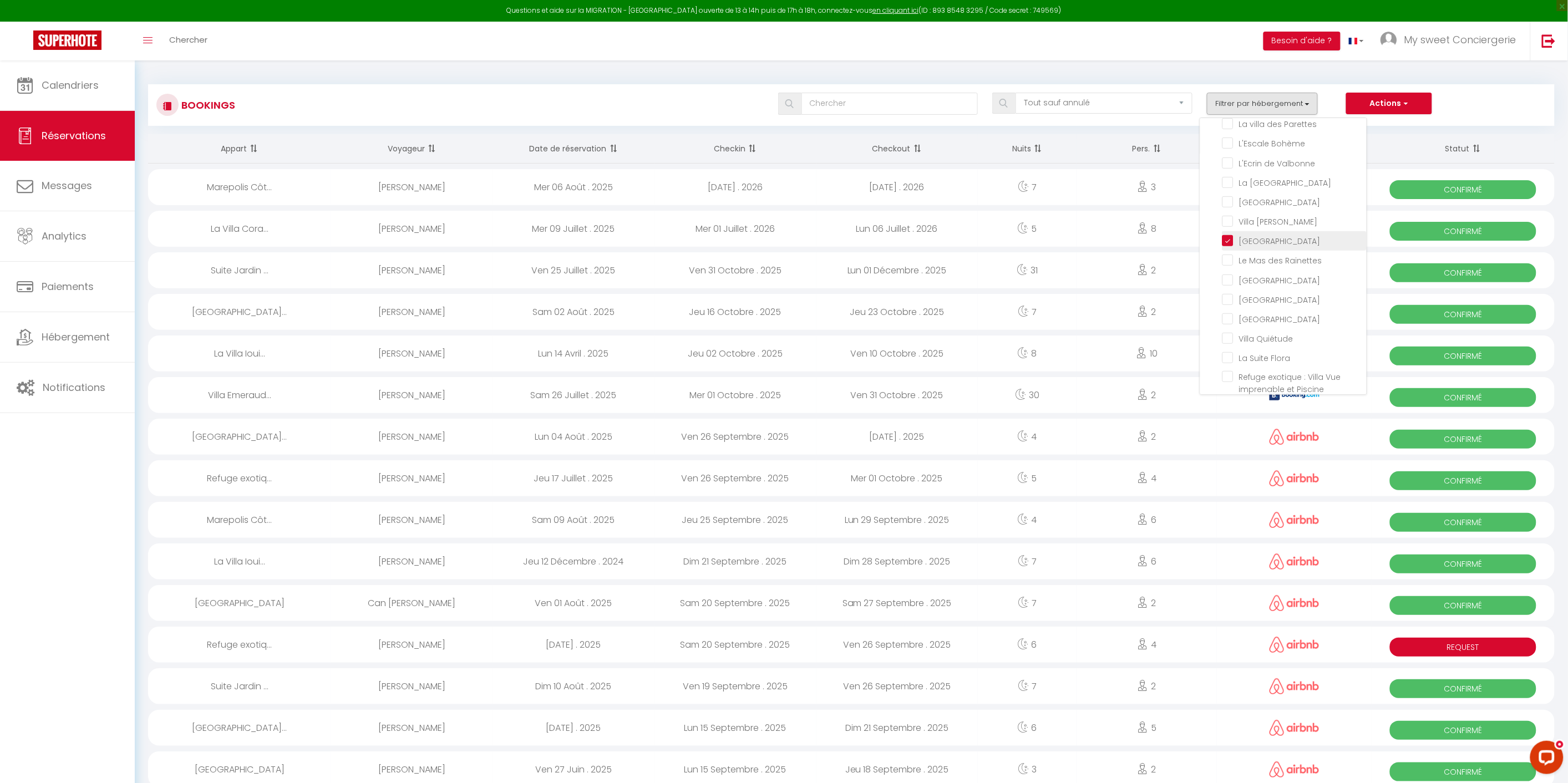
checkbox input "false"
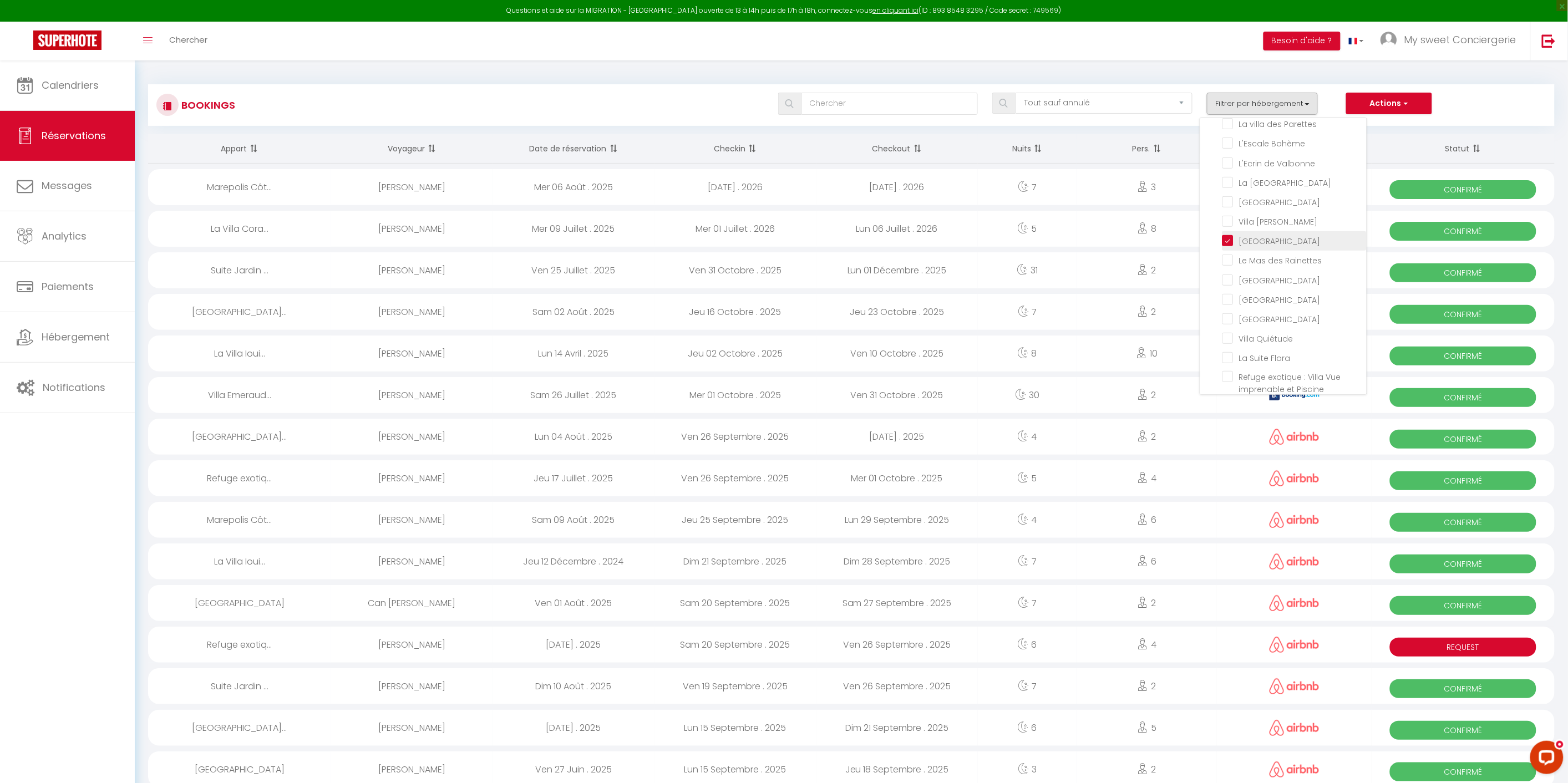
checkbox input "false"
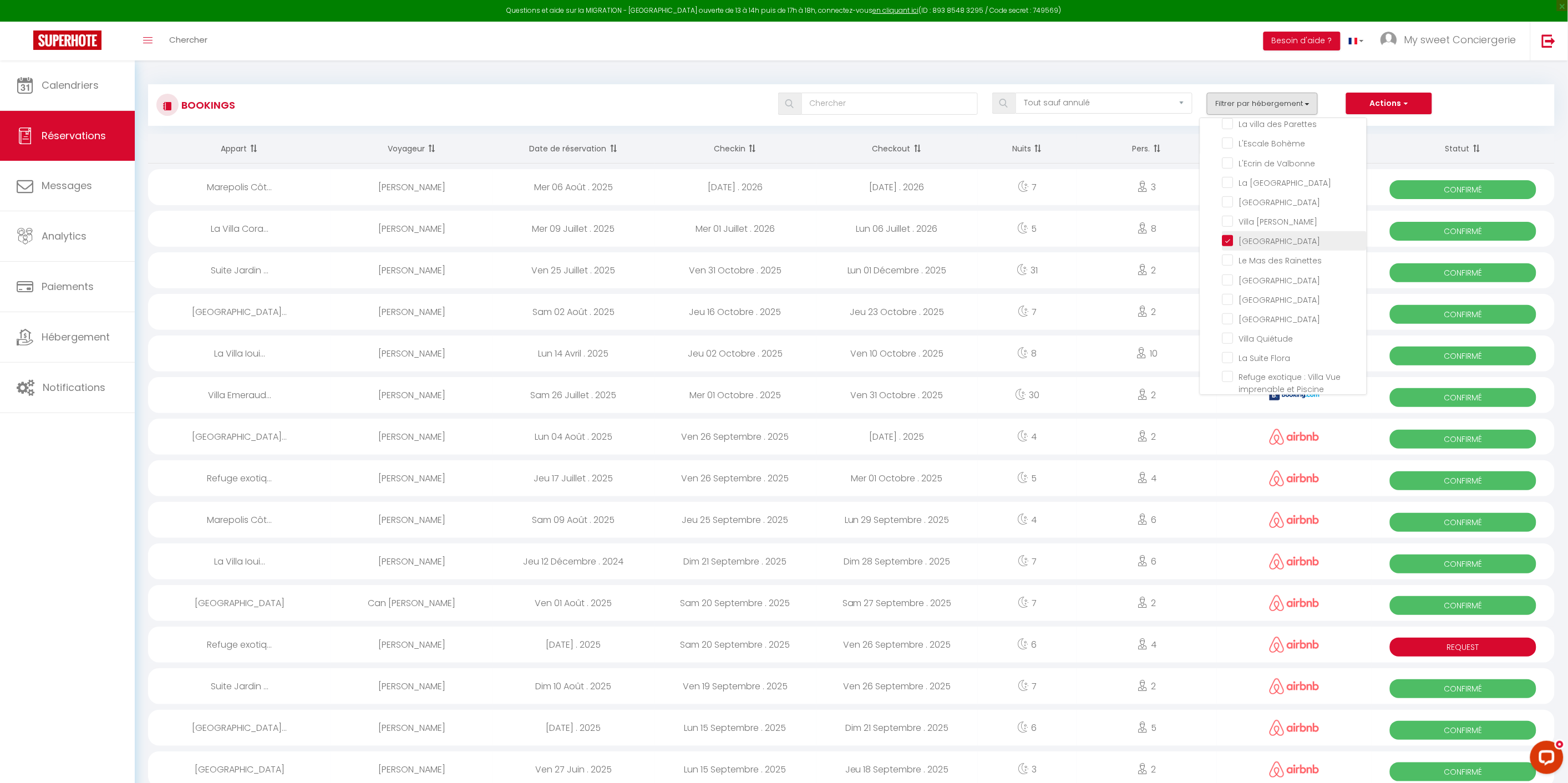
checkbox input "false"
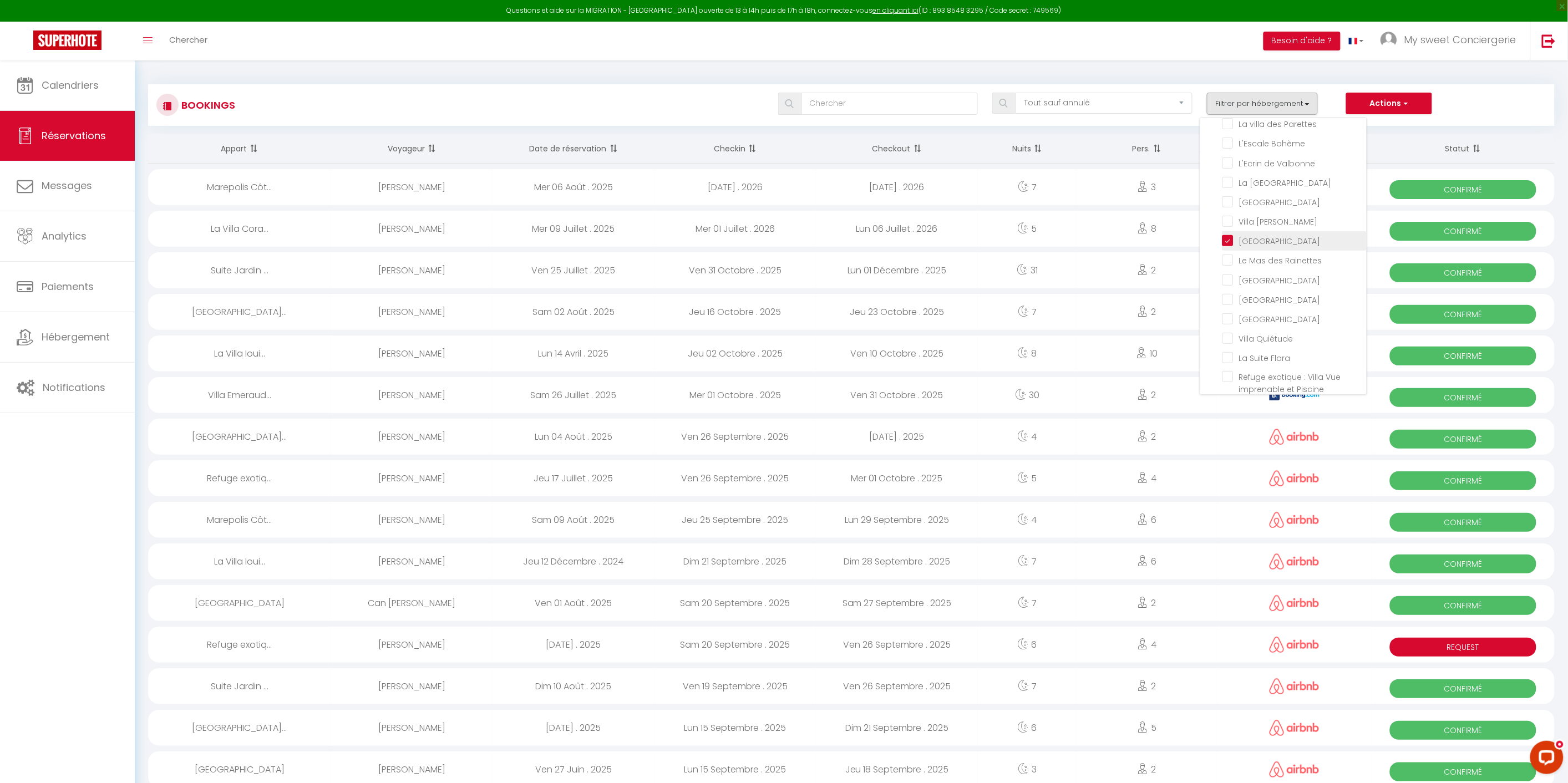
checkbox input "false"
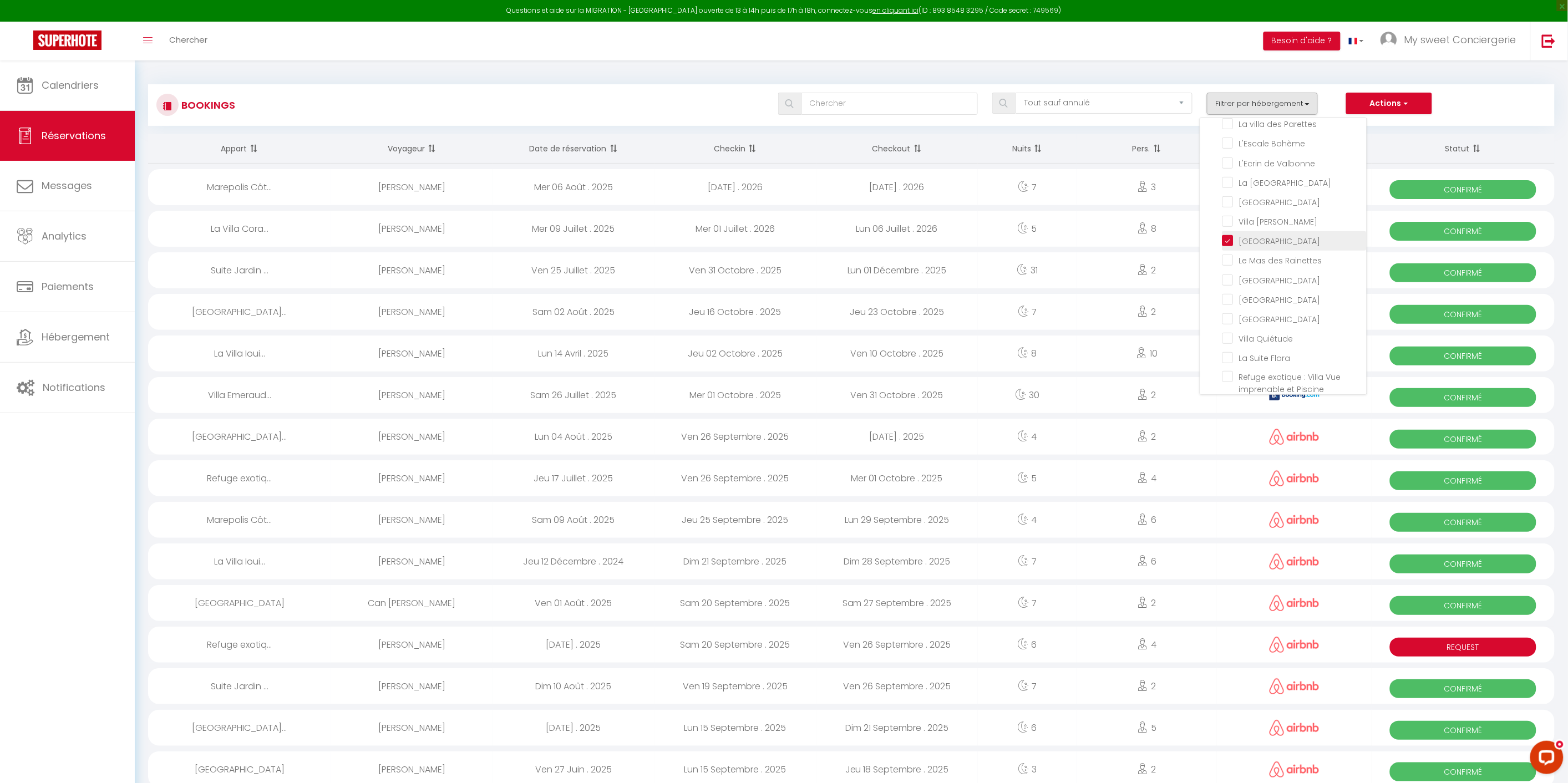
checkbox input "false"
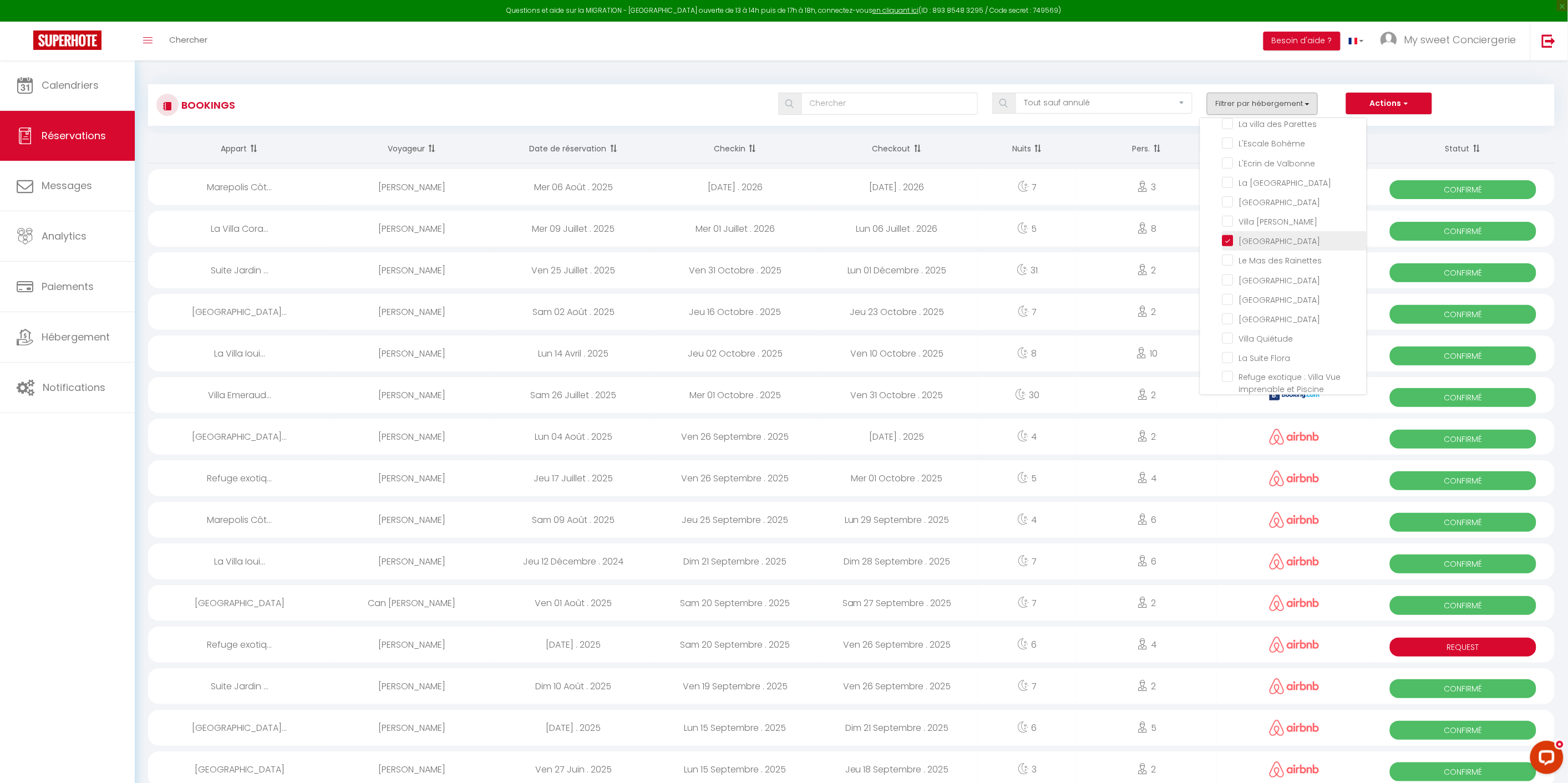
checkbox input "false"
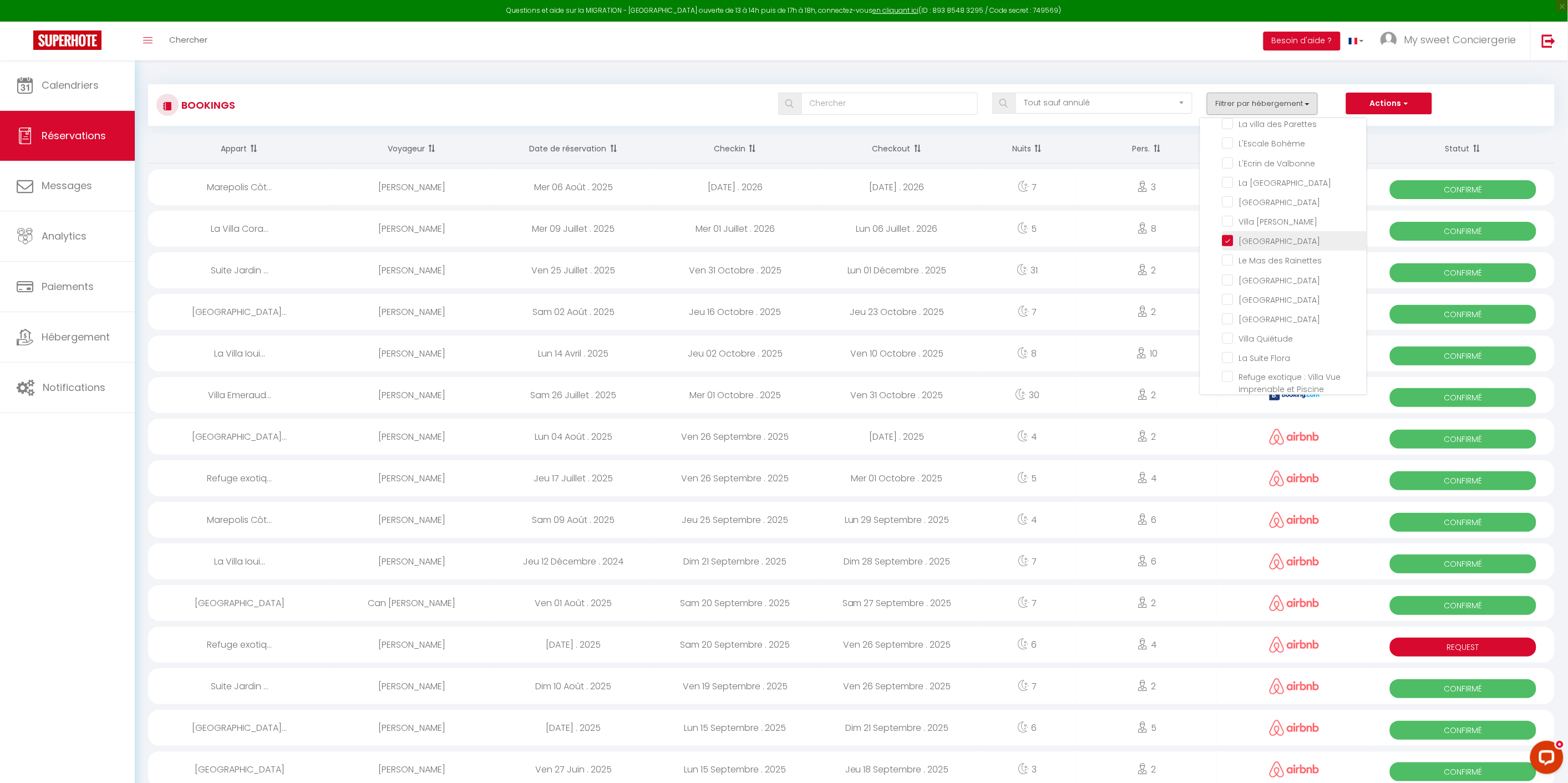
checkbox input "false"
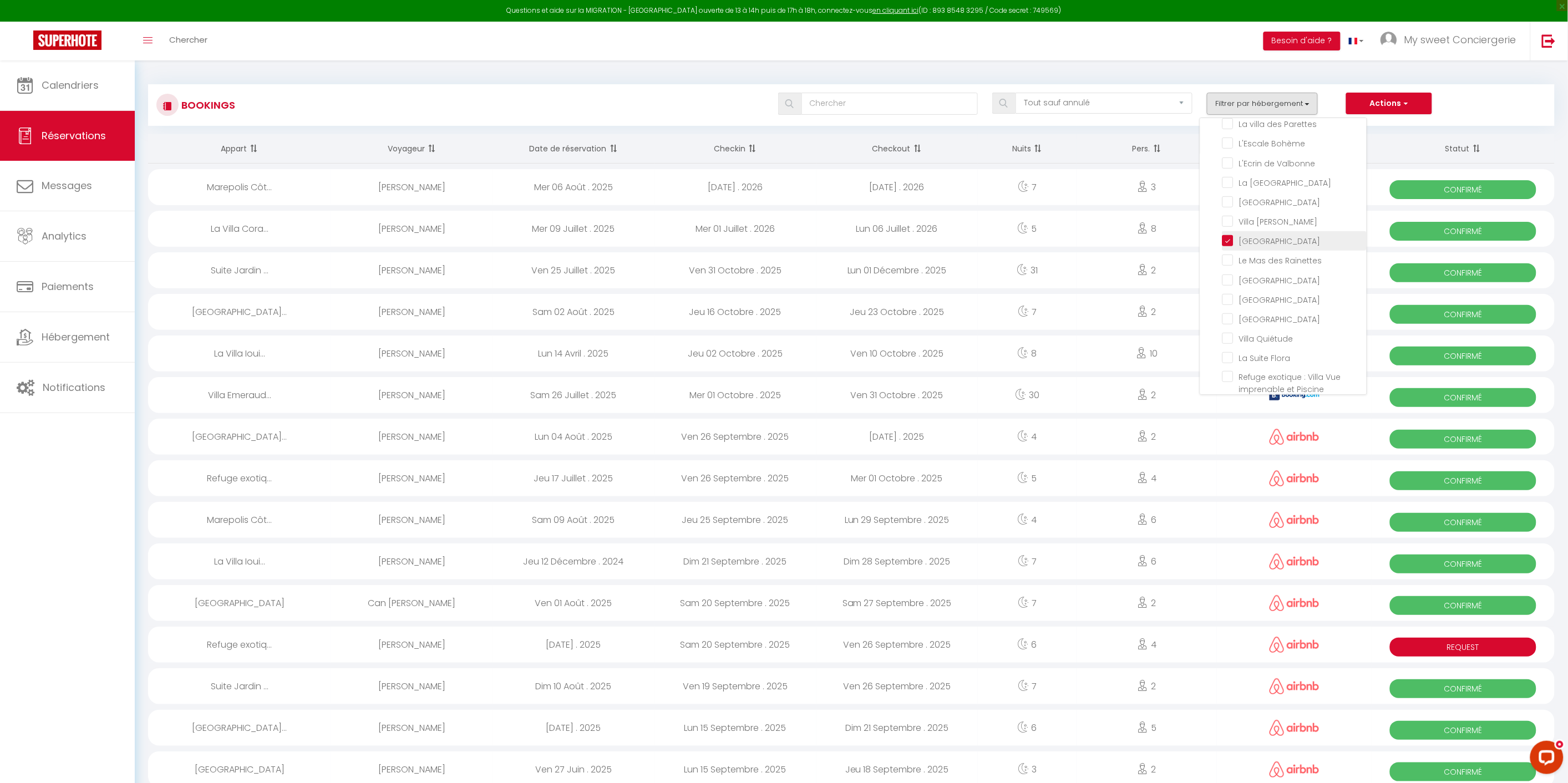
checkbox input "false"
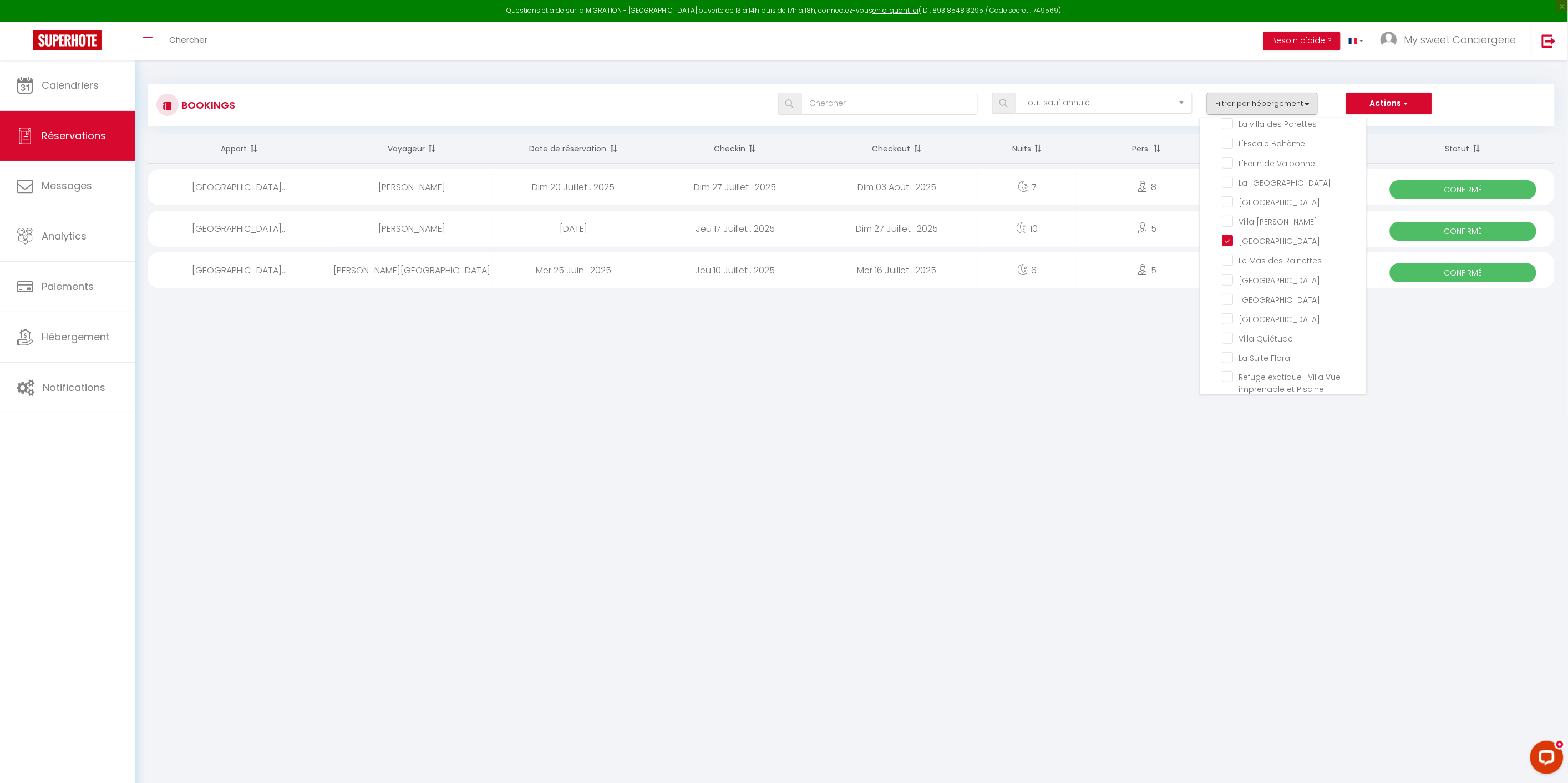
click at [1002, 492] on body "Questions et aide sur la MIGRATION - [GEOGRAPHIC_DATA] ouverte de 13 à 14h puis…" at bounding box center [784, 452] width 1568 height 783
